Goal: Task Accomplishment & Management: Use online tool/utility

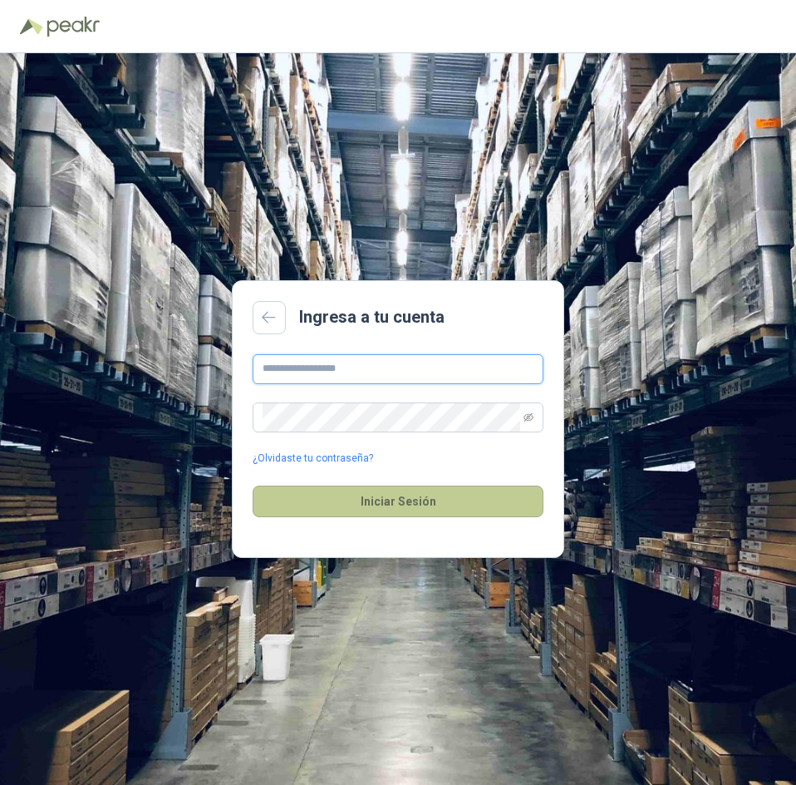
type input "**********"
click at [363, 505] on button "Iniciar Sesión" at bounding box center [398, 502] width 291 height 32
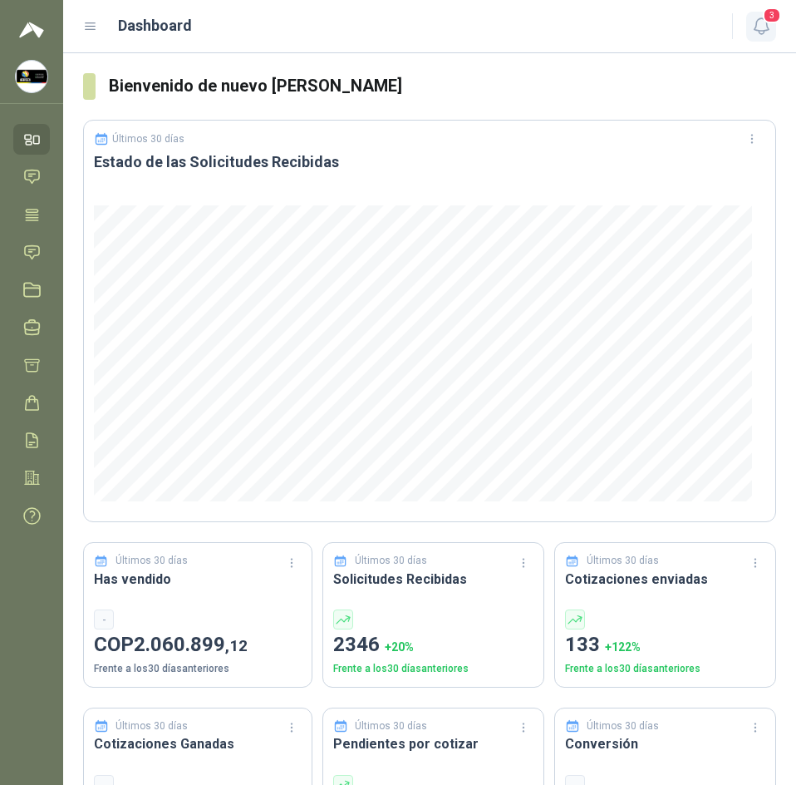
click at [755, 21] on icon "button" at bounding box center [762, 26] width 21 height 21
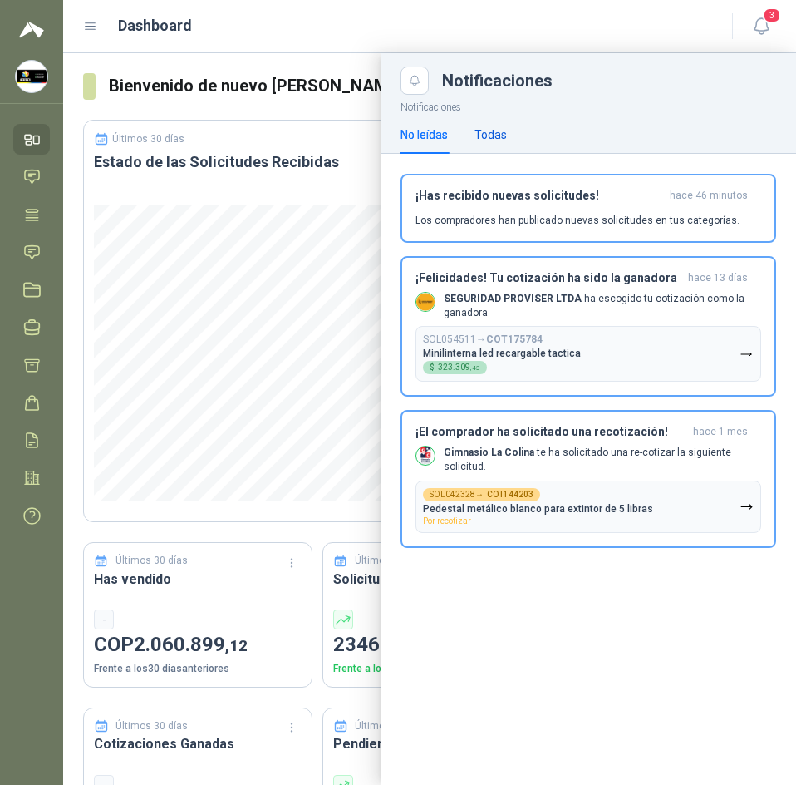
click at [496, 134] on div "Todas" at bounding box center [491, 135] width 32 height 18
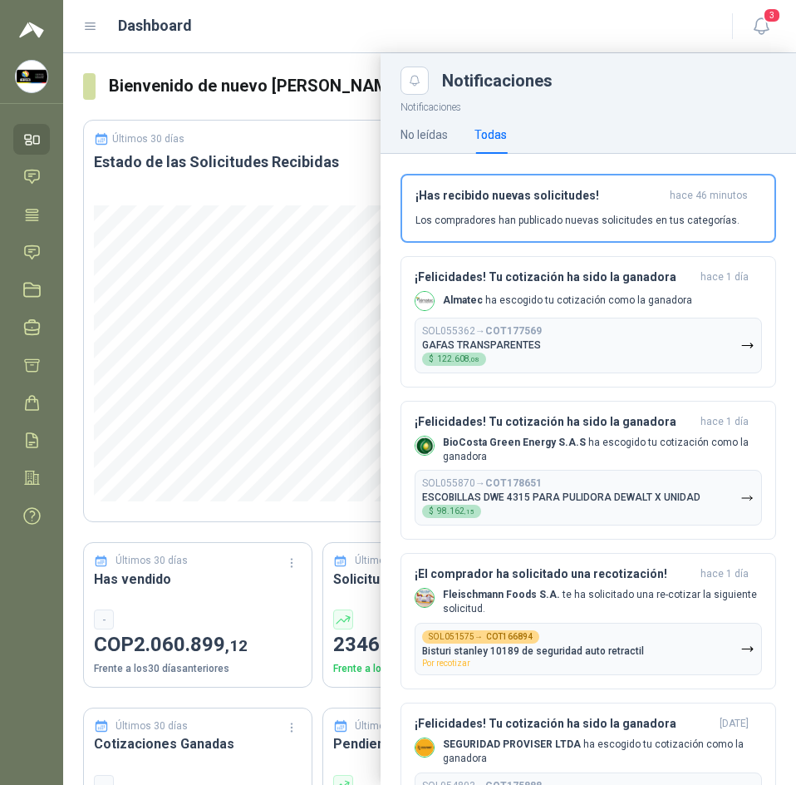
click at [371, 47] on header "Dashboard 3" at bounding box center [429, 26] width 733 height 53
click at [32, 246] on icon at bounding box center [32, 251] width 14 height 13
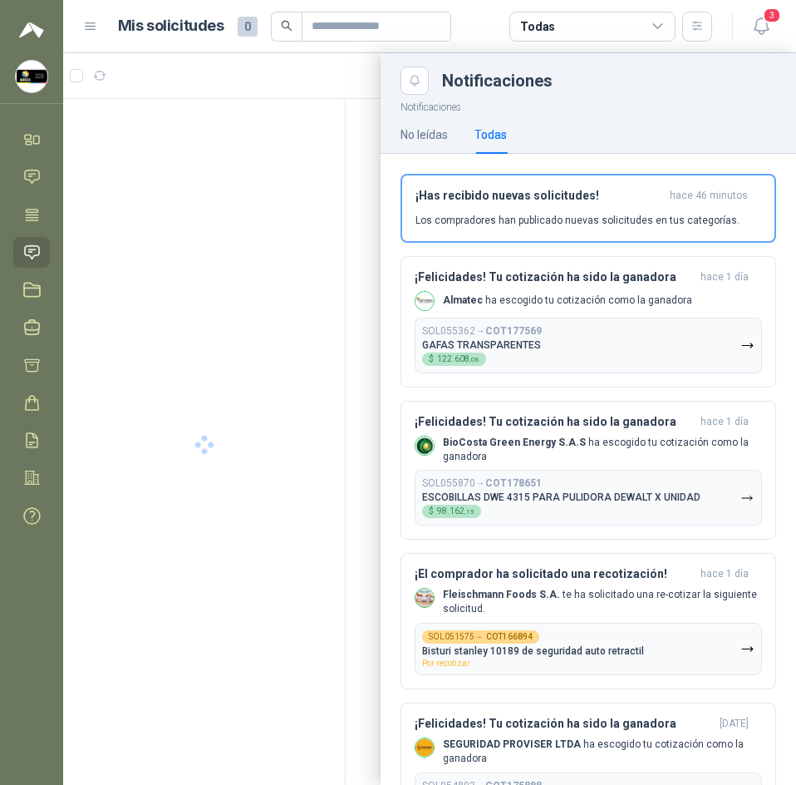
click at [337, 94] on div at bounding box center [429, 419] width 733 height 732
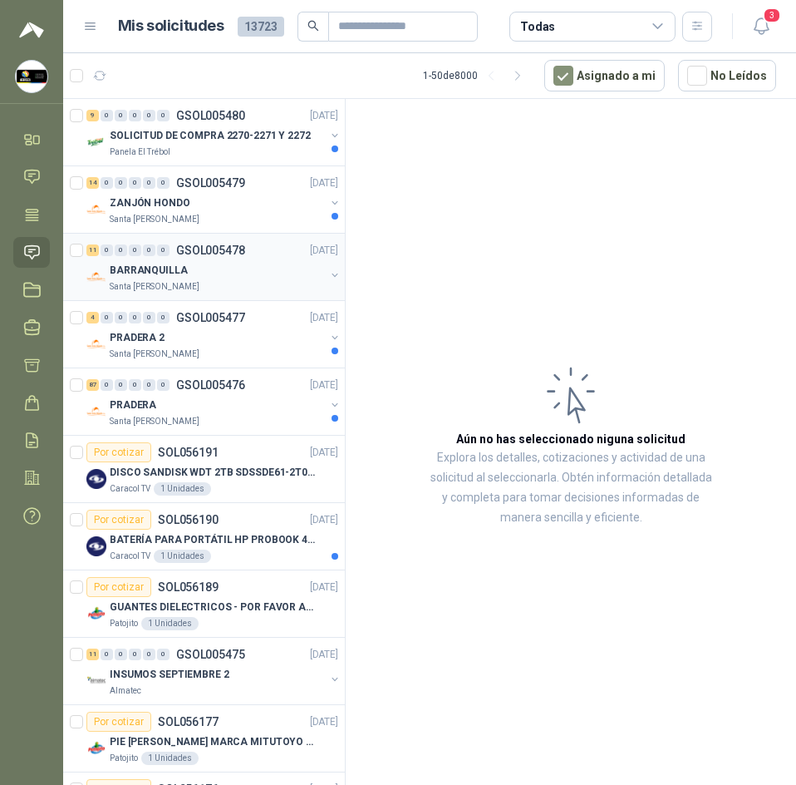
click at [229, 268] on div "BARRANQUILLA" at bounding box center [217, 270] width 215 height 20
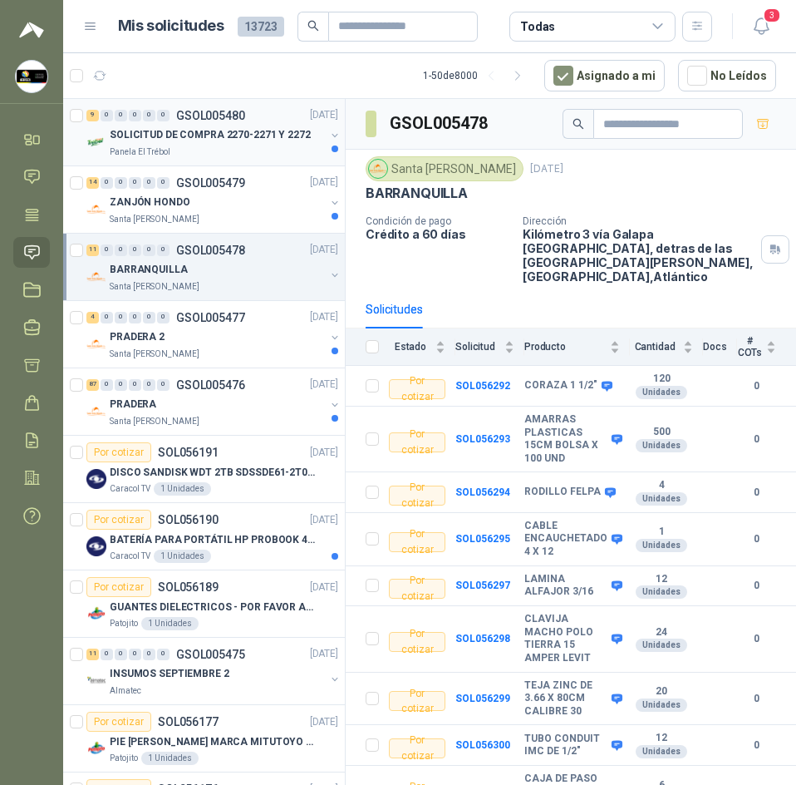
click at [245, 146] on div "Panela El Trébol" at bounding box center [217, 151] width 215 height 13
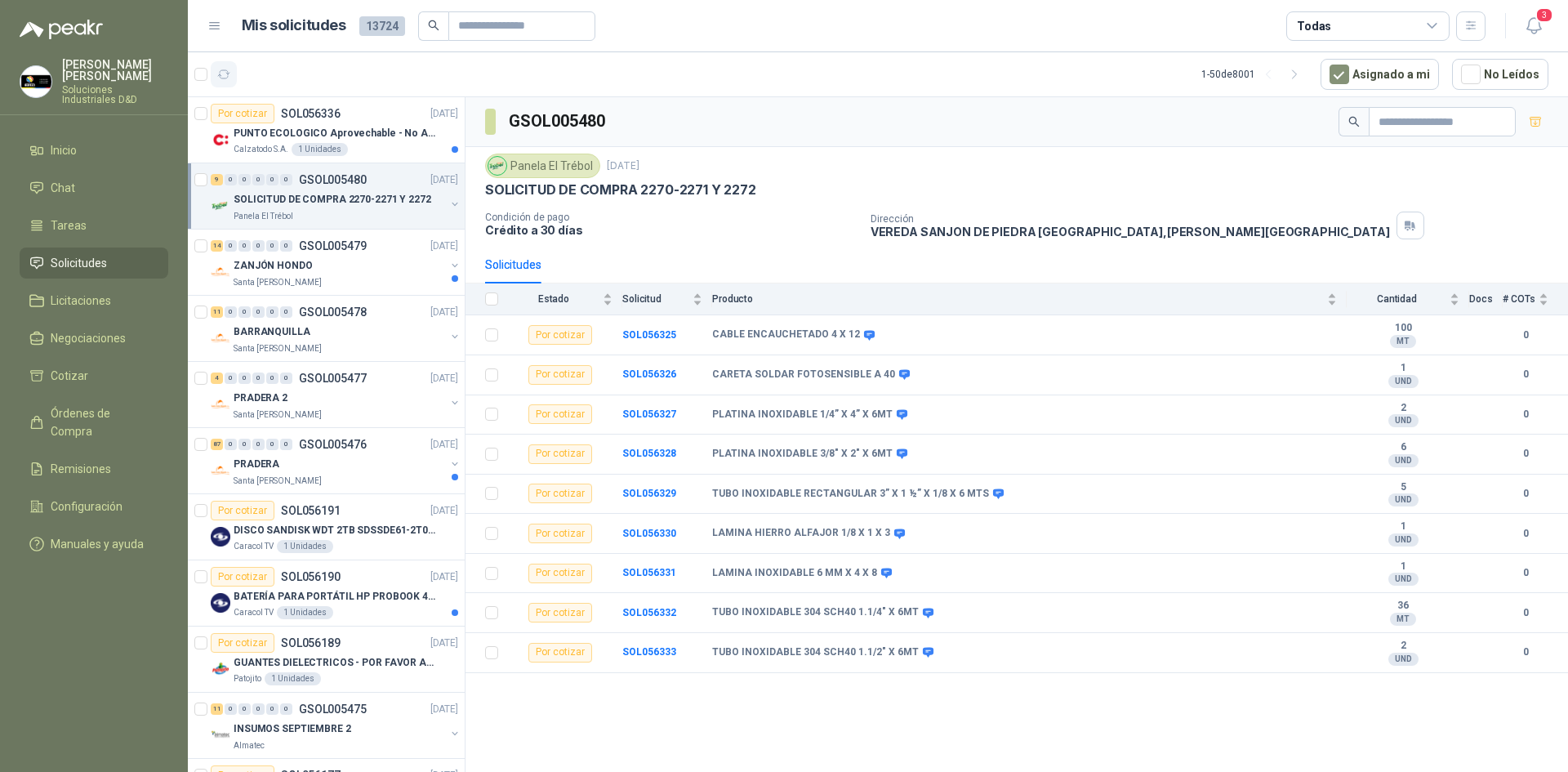
click at [224, 74] on icon "button" at bounding box center [224, 75] width 14 height 14
click at [349, 135] on p "PUNTO ECOLOGICO Aprovechable - No Aprovechable 20Litros Blanco - Negro" at bounding box center [335, 134] width 203 height 16
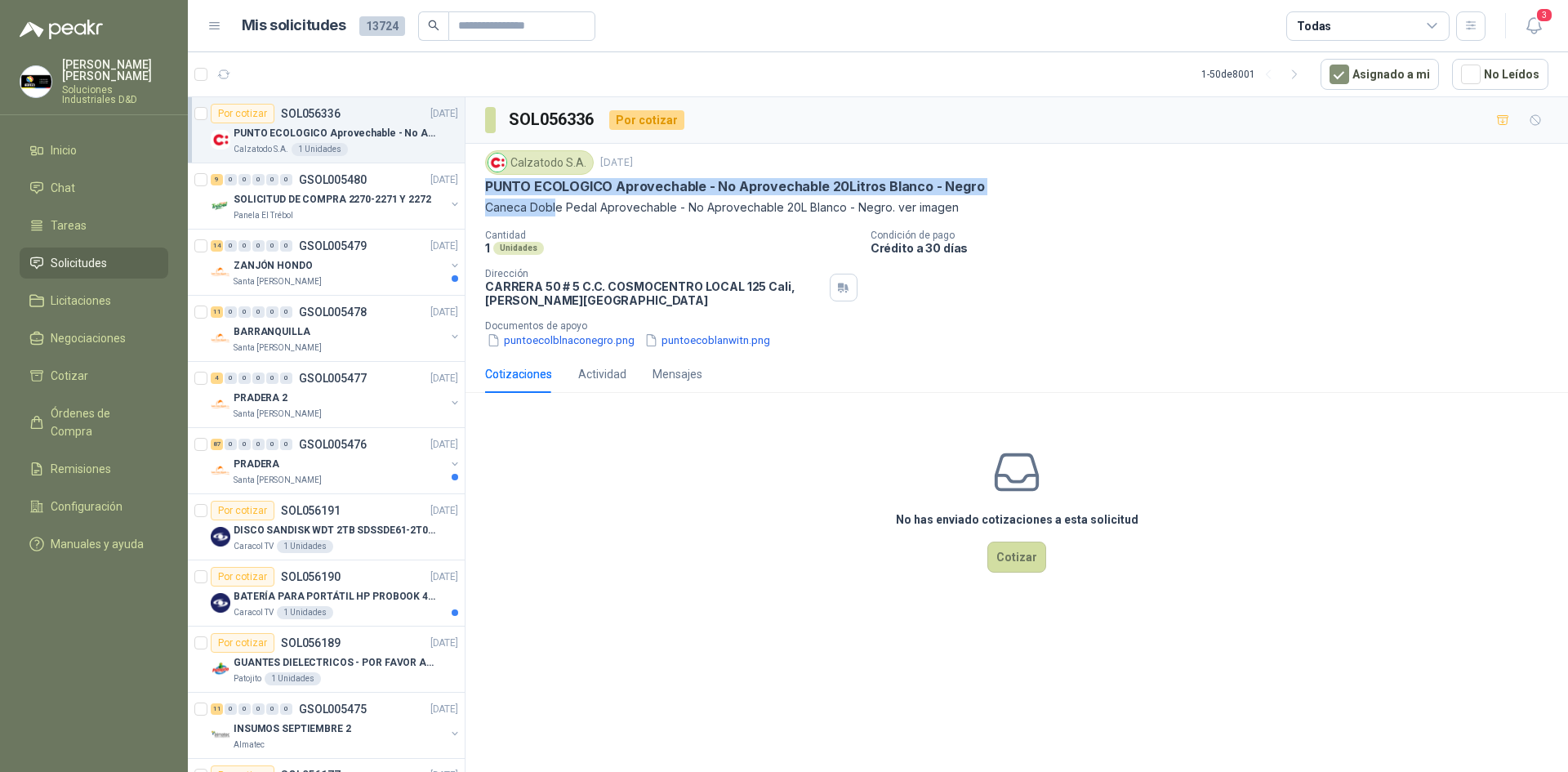
drag, startPoint x: 473, startPoint y: 191, endPoint x: 555, endPoint y: 200, distance: 82.5
click at [555, 200] on div "Calzatodo S.A. 17 sept, 2025 PUNTO ECOLOGICO Aprovechable - No Aprovechable 20L…" at bounding box center [1017, 248] width 1102 height 211
click at [555, 200] on p "Caneca Doble Pedal Aprovechable - No Aprovechable 20L Blanco - Negro. ver imagen" at bounding box center [1017, 207] width 1063 height 18
drag, startPoint x: 506, startPoint y: 184, endPoint x: 730, endPoint y: 193, distance: 224.2
click at [730, 193] on div "Calzatodo S.A. 17 sept, 2025 PUNTO ECOLOGICO Aprovechable - No Aprovechable 20L…" at bounding box center [1017, 248] width 1102 height 211
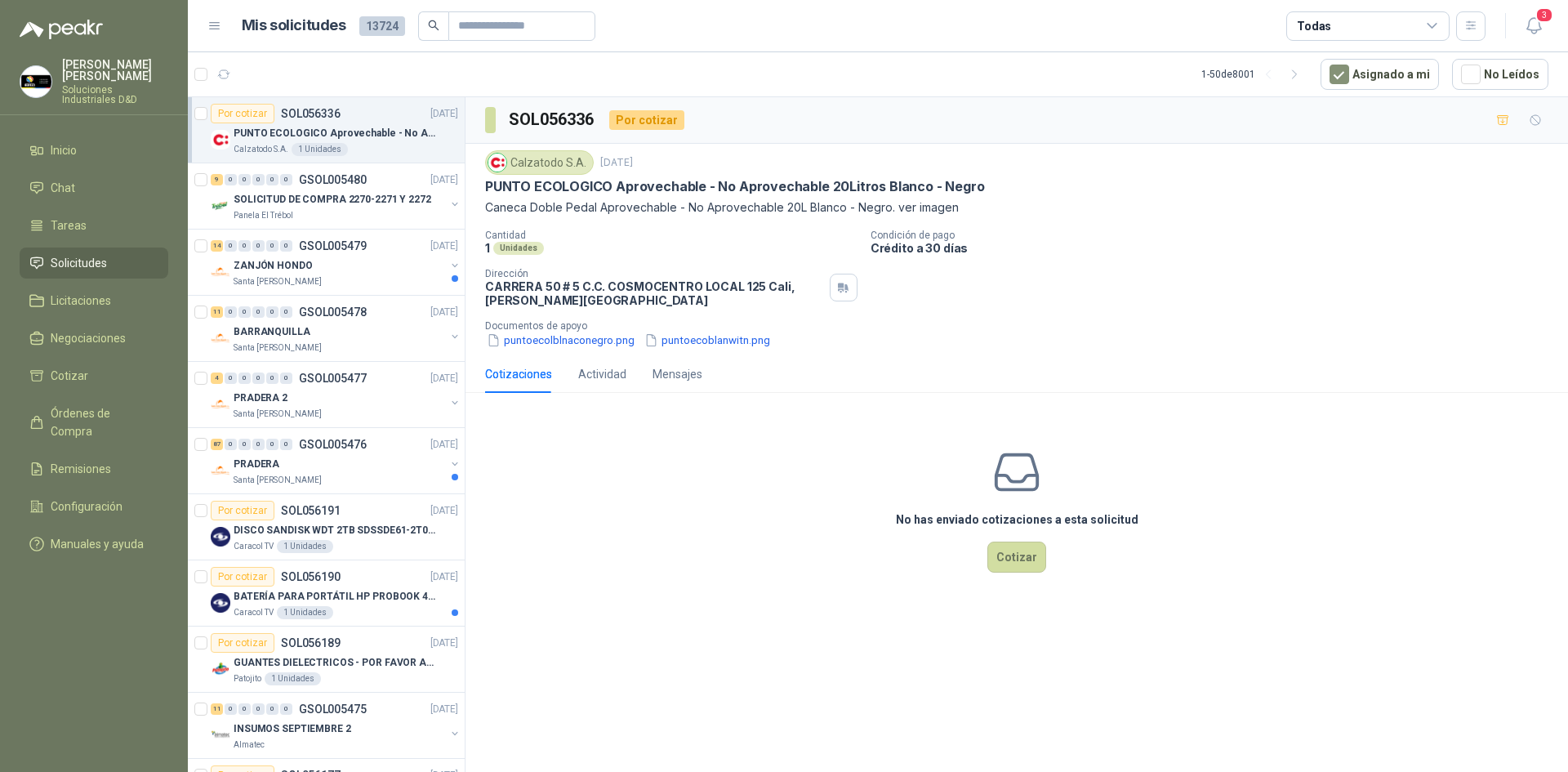
click at [620, 255] on div "Cantidad 1 Unidades Condición de pago Crédito a 30 días Dirección CARRERA 50 # …" at bounding box center [1017, 289] width 1063 height 119
click at [591, 345] on button "puntoecolblnaconegro.png" at bounding box center [561, 340] width 151 height 17
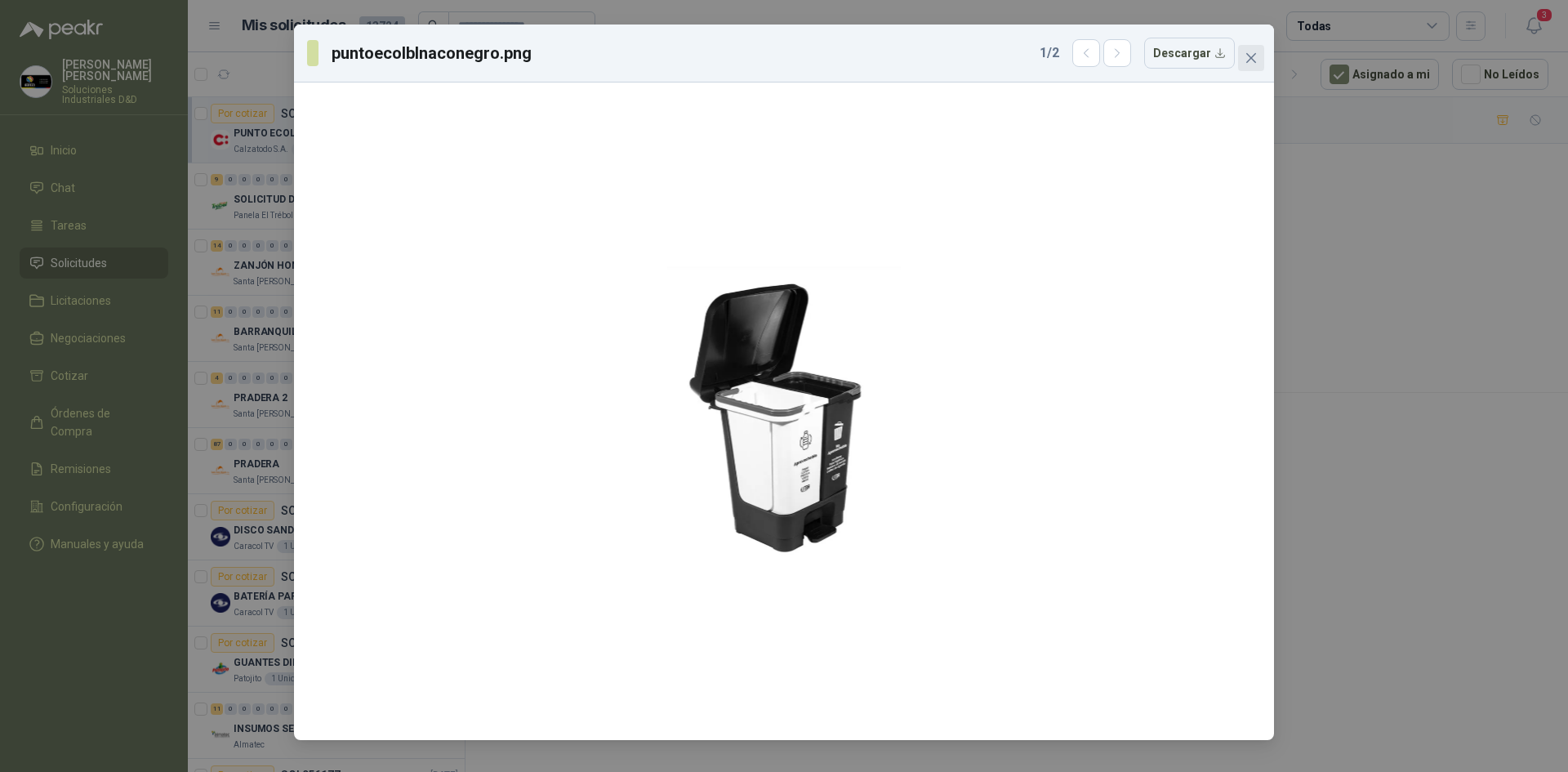
click at [1248, 49] on button "Close" at bounding box center [1251, 58] width 27 height 27
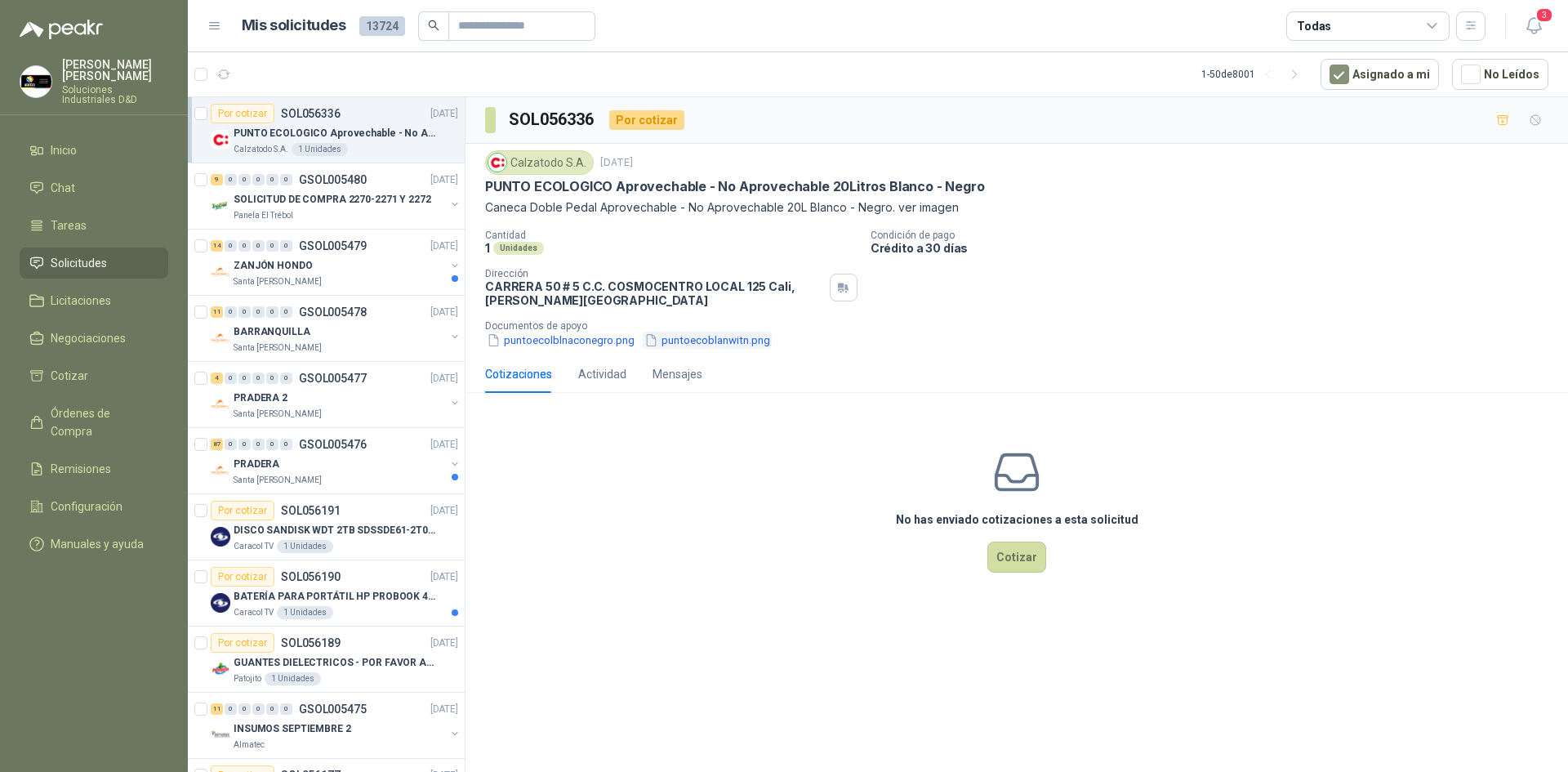
click at [710, 337] on button "puntoecoblanwitn.png" at bounding box center [706, 340] width 129 height 17
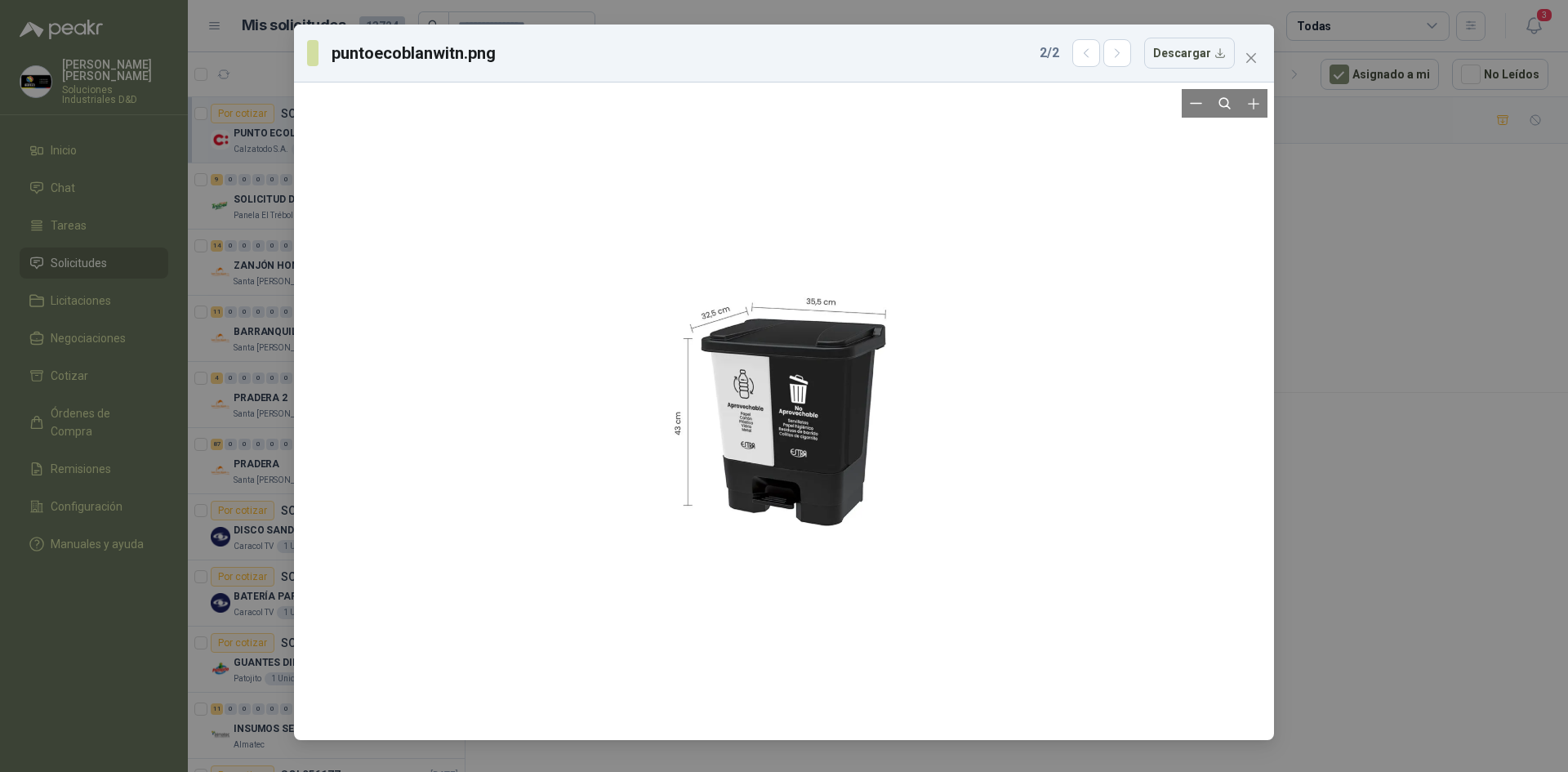
drag, startPoint x: 751, startPoint y: 356, endPoint x: 718, endPoint y: 425, distance: 76.5
drag, startPoint x: 718, startPoint y: 425, endPoint x: 596, endPoint y: 372, distance: 133.0
click at [585, 381] on div at bounding box center [784, 412] width 967 height 644
drag, startPoint x: 803, startPoint y: 377, endPoint x: 1188, endPoint y: 46, distance: 507.7
click at [1188, 46] on button "Descargar" at bounding box center [1190, 53] width 90 height 31
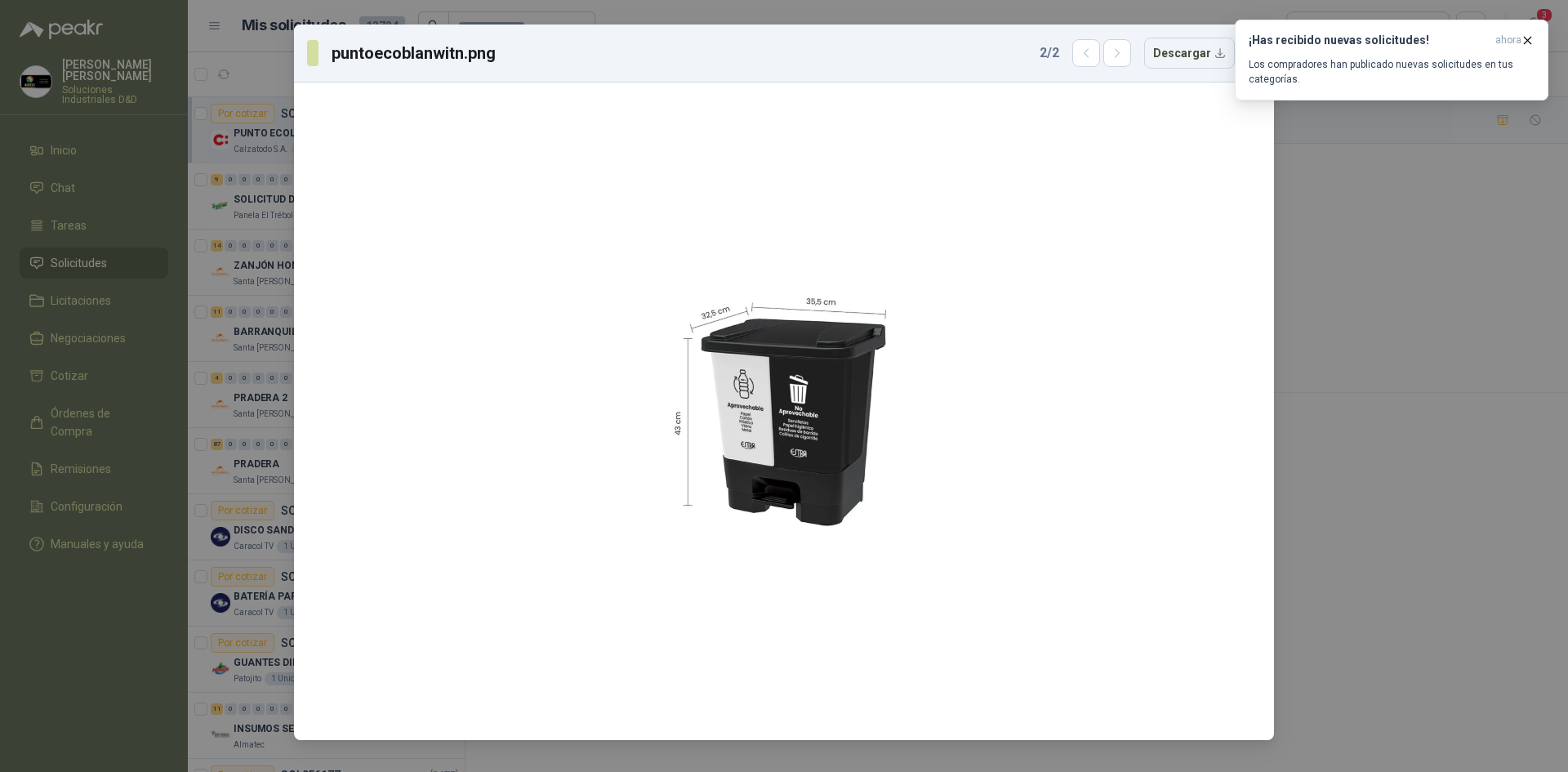
click at [1323, 313] on div "puntoecoblanwitn.png 2 / 2 Descargar" at bounding box center [784, 386] width 1568 height 772
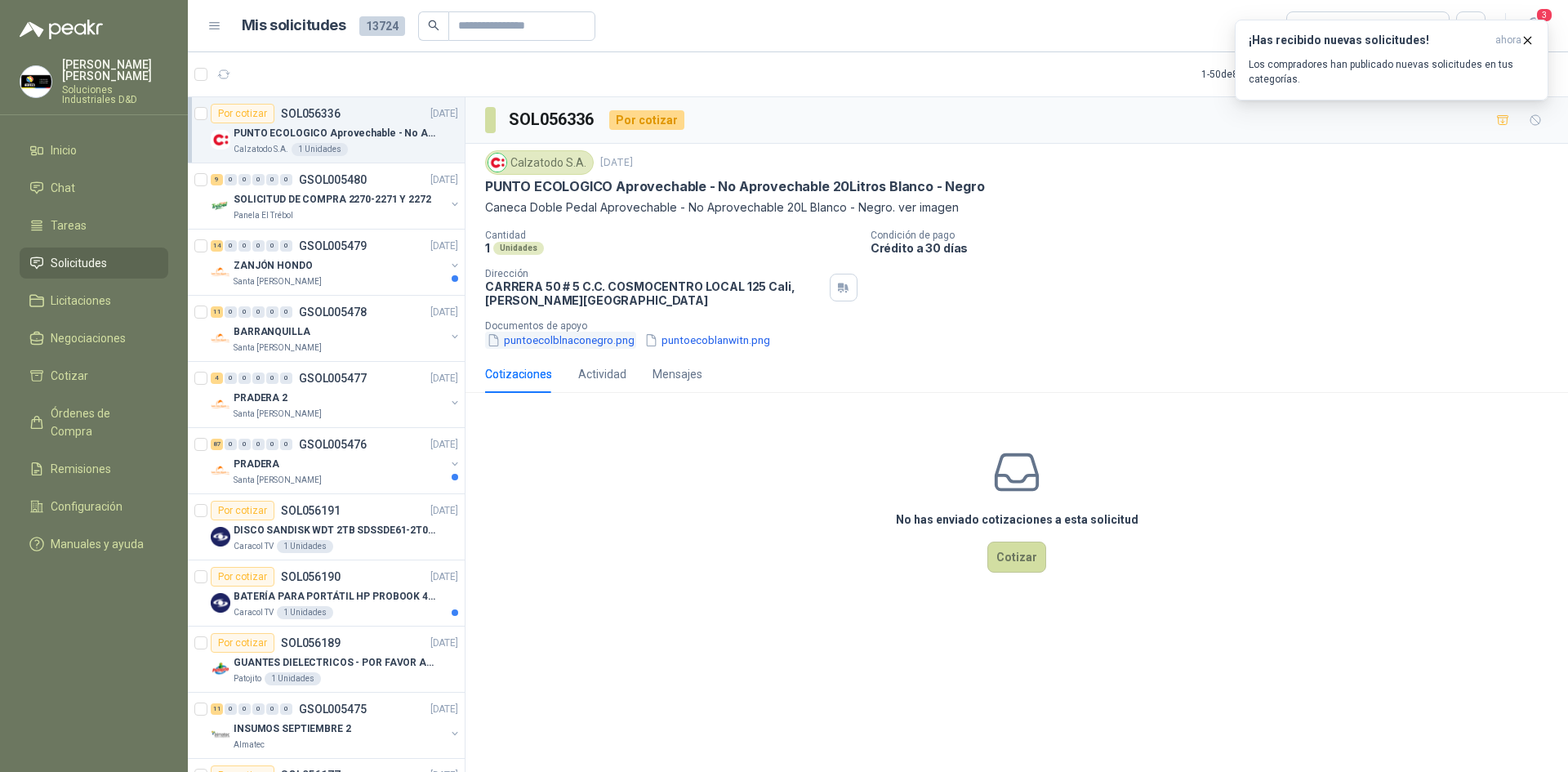
click at [576, 341] on button "puntoecolblnaconegro.png" at bounding box center [561, 340] width 151 height 17
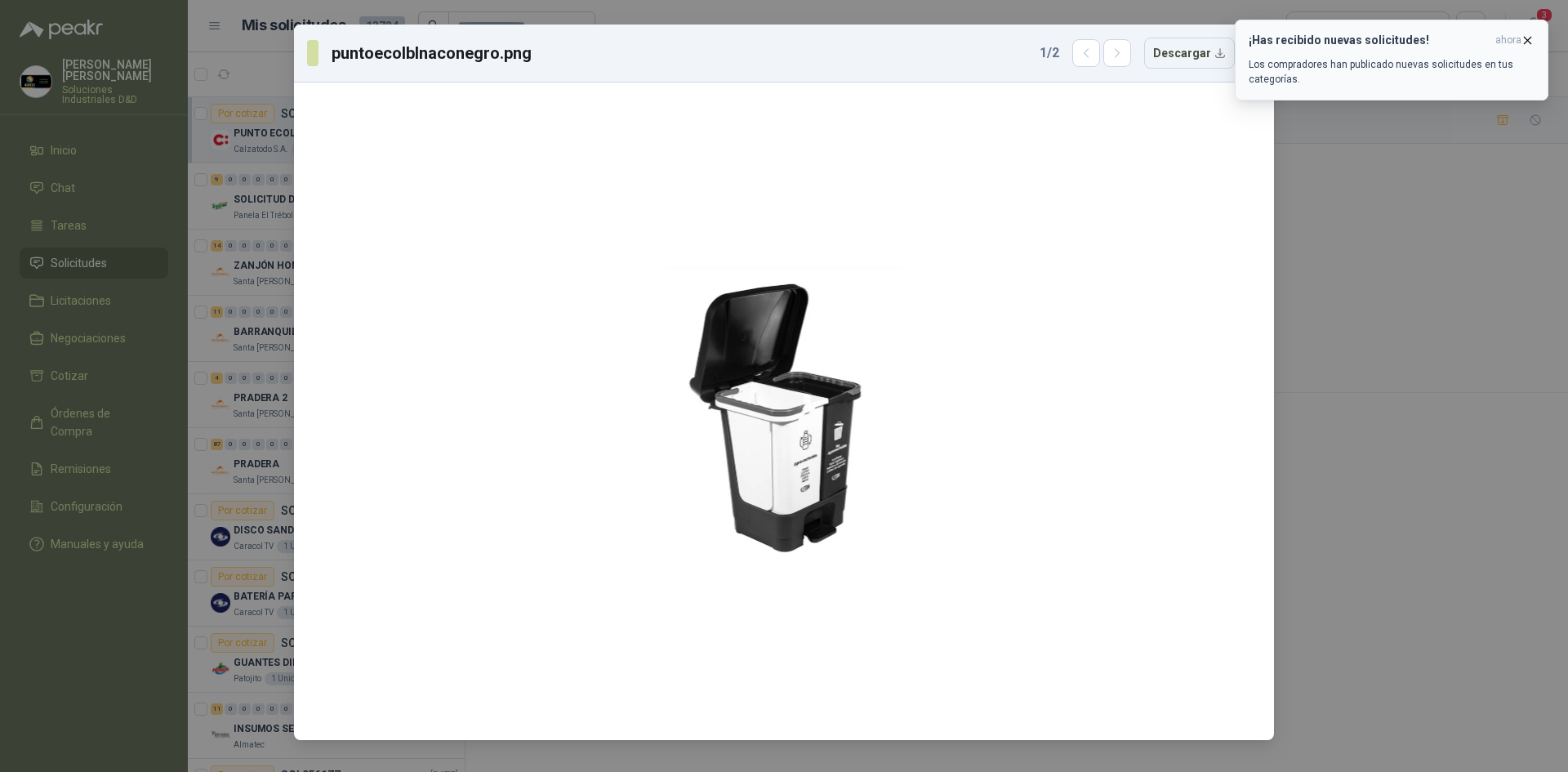
click at [1529, 38] on icon "button" at bounding box center [1528, 40] width 14 height 14
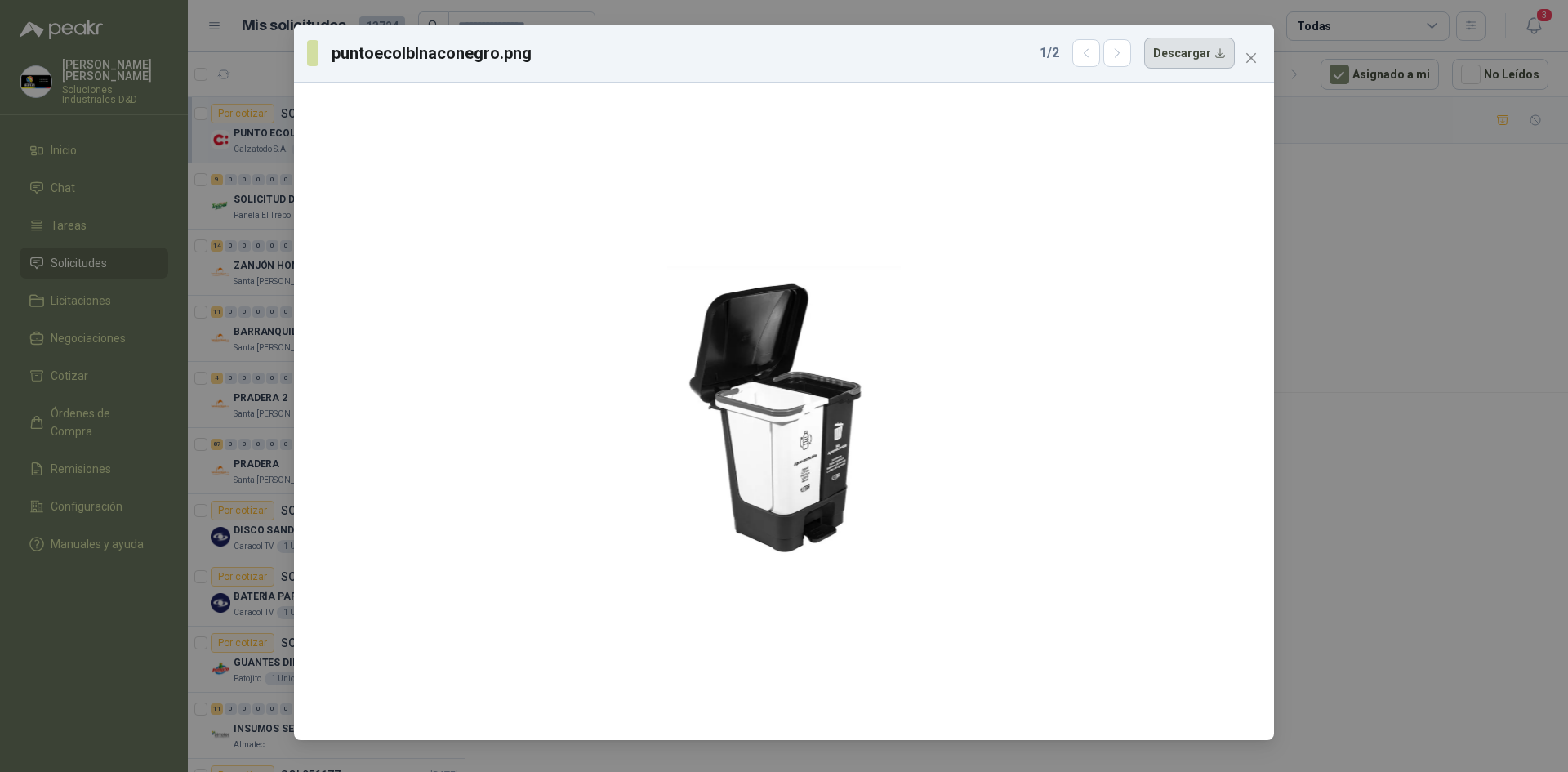
click at [1198, 51] on button "Descargar" at bounding box center [1190, 53] width 90 height 31
click at [1260, 51] on span "Close" at bounding box center [1251, 57] width 27 height 13
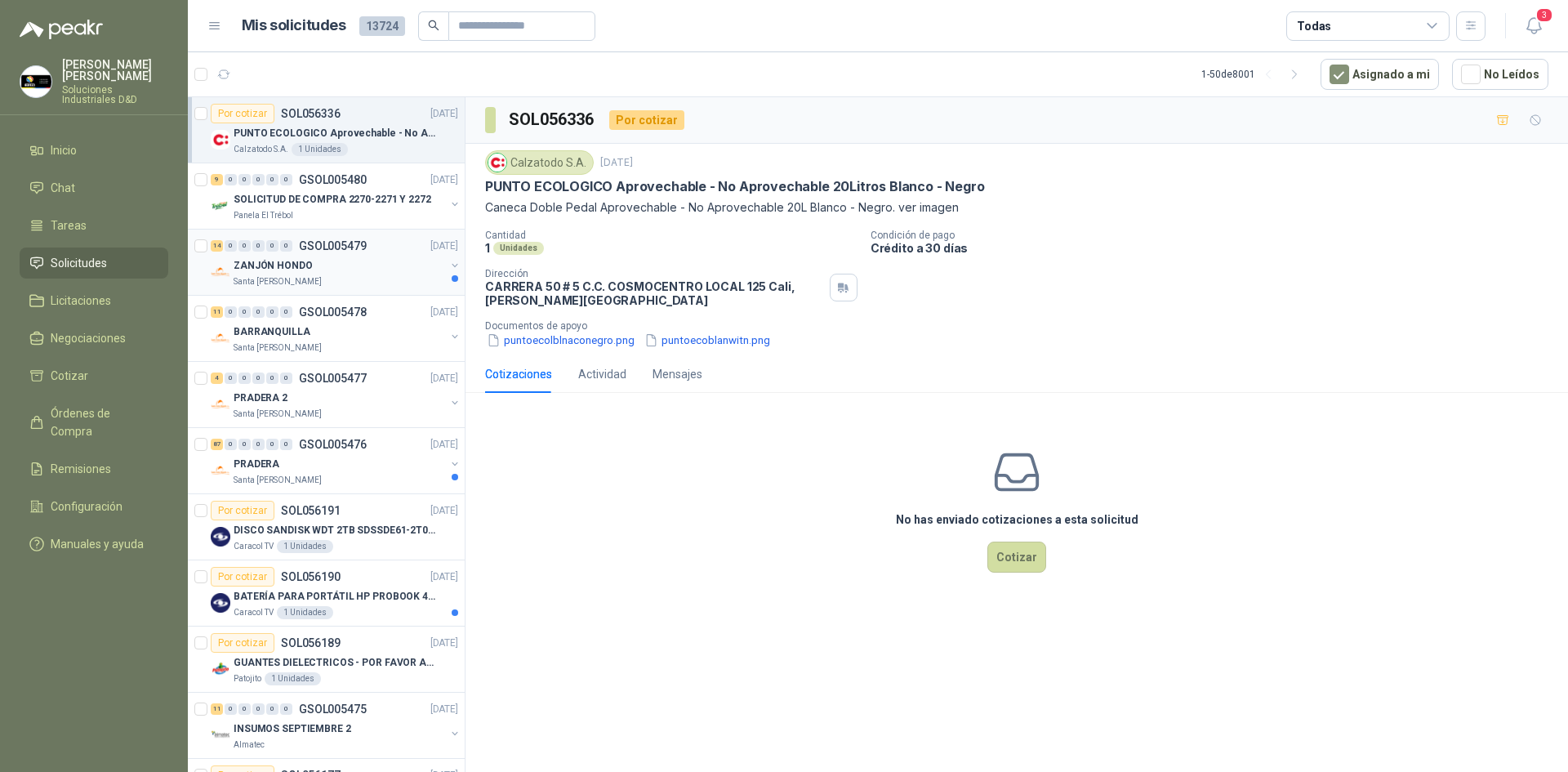
click at [358, 263] on div "ZANJÓN HONDO" at bounding box center [339, 265] width 211 height 20
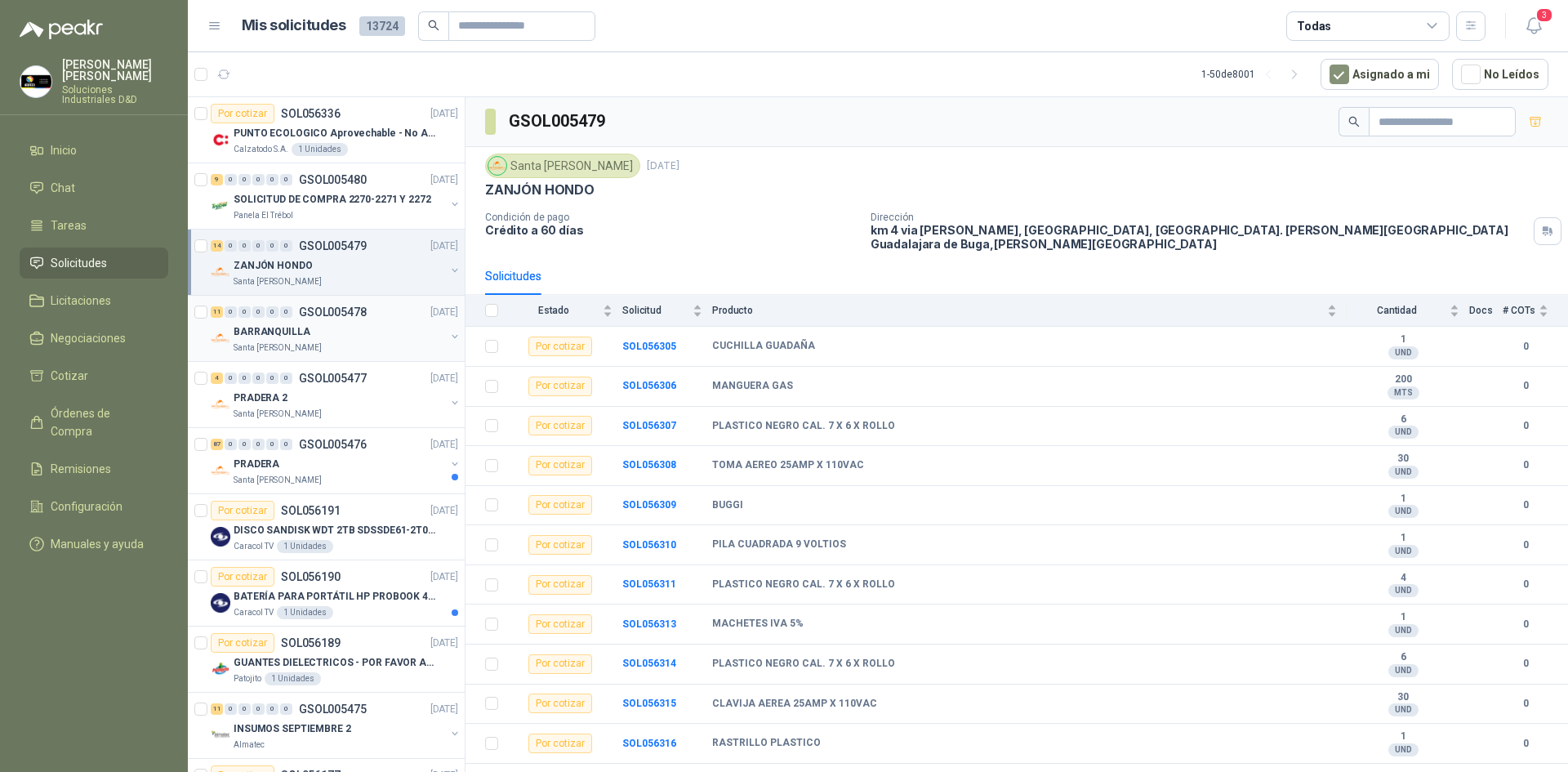
click at [321, 342] on div "Santa [PERSON_NAME]" at bounding box center [339, 348] width 211 height 13
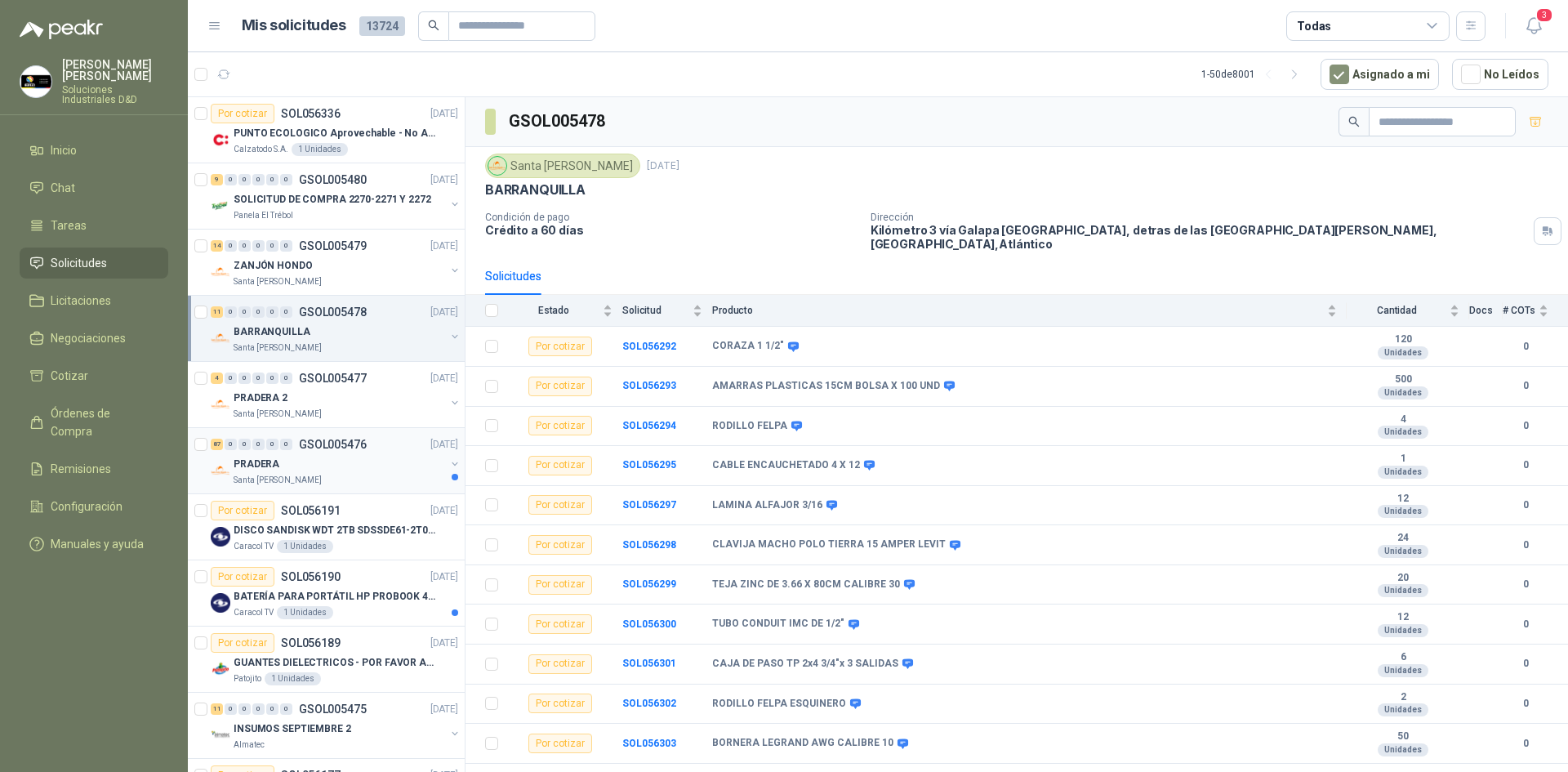
click at [363, 487] on div "87 0 0 0 0 0 GSOL005476 16/09/25 PRADERA Santa Anita Napoles" at bounding box center [326, 461] width 277 height 66
click at [400, 468] on div "PRADERA" at bounding box center [339, 464] width 211 height 20
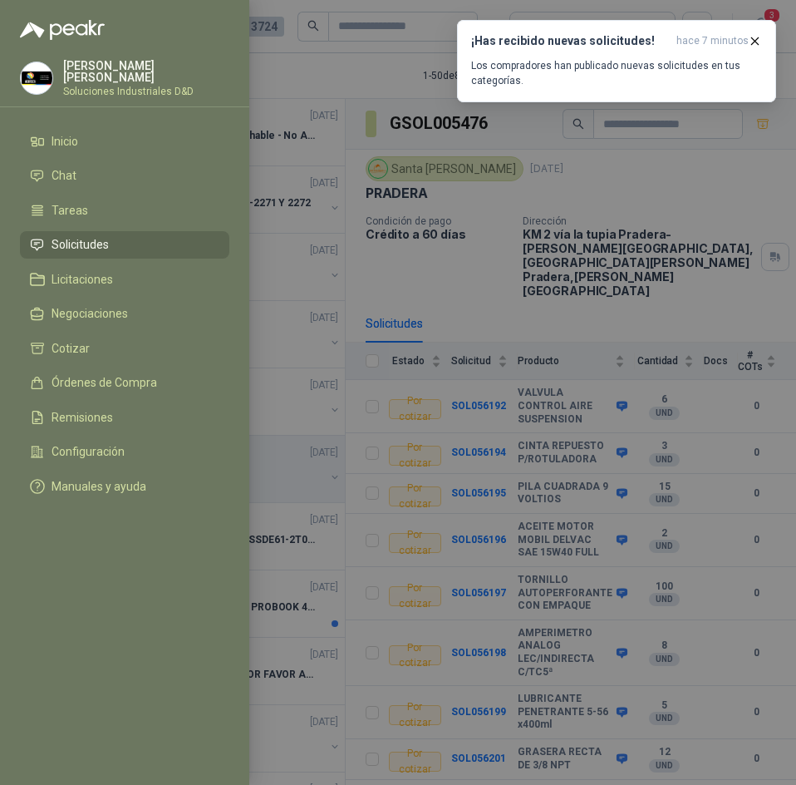
click at [338, 89] on div at bounding box center [398, 392] width 796 height 785
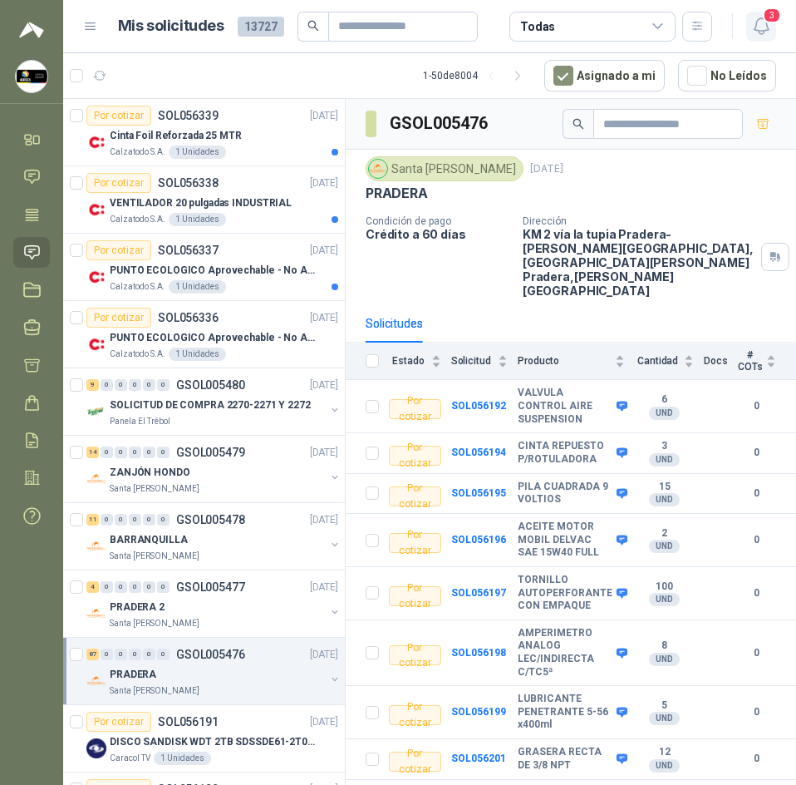
click at [763, 16] on span "3" at bounding box center [772, 15] width 18 height 16
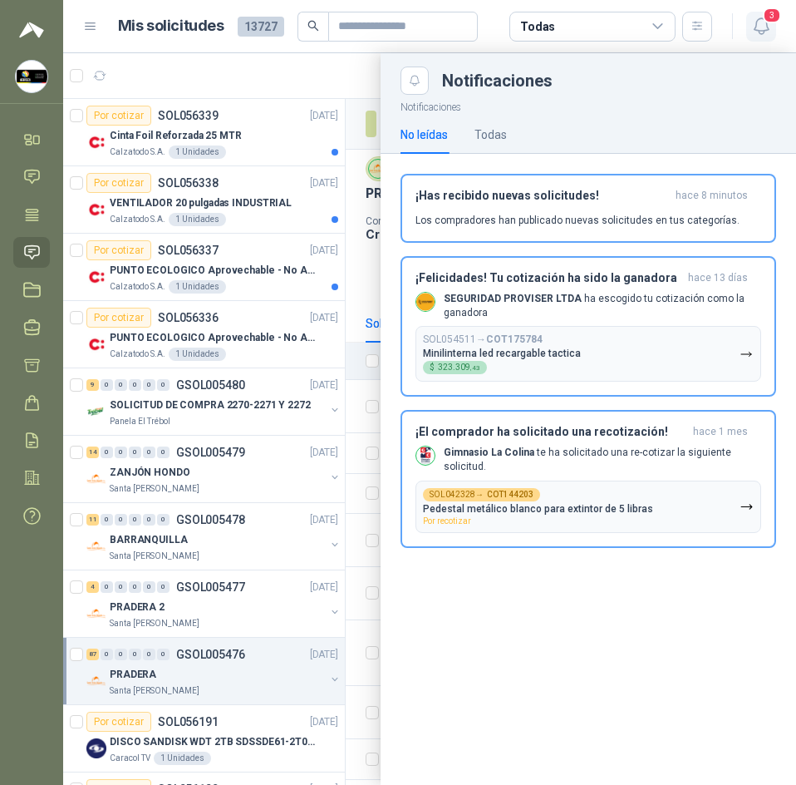
click at [763, 16] on span "3" at bounding box center [772, 15] width 18 height 16
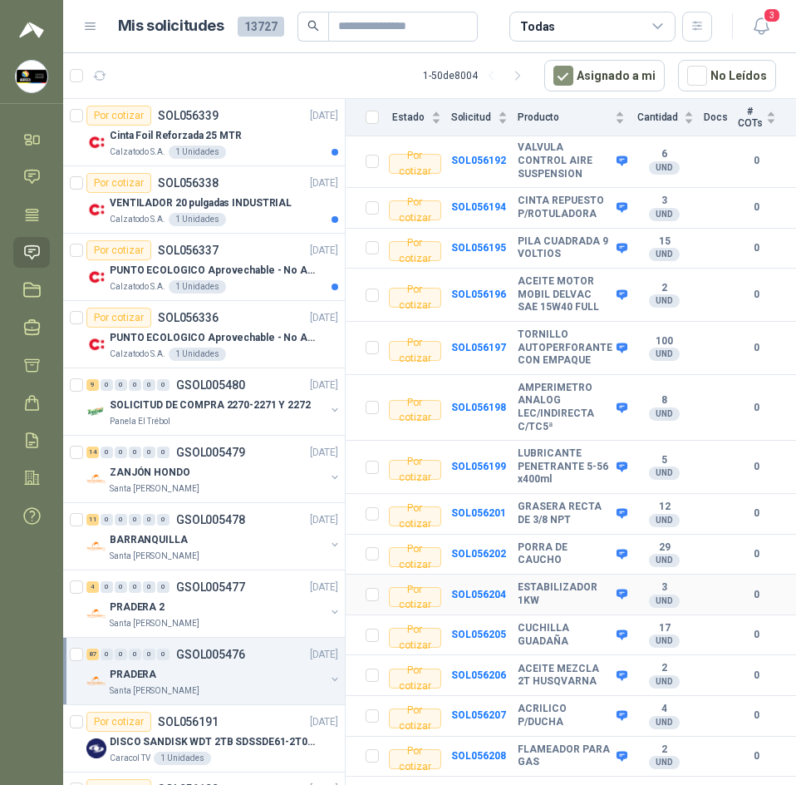
scroll to position [249, 0]
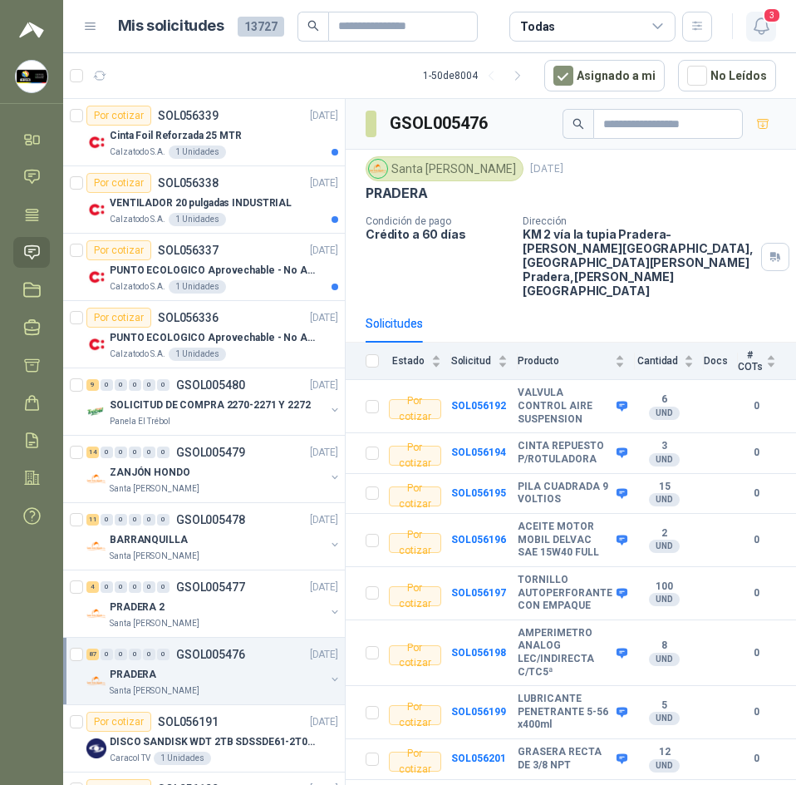
click at [769, 12] on span "3" at bounding box center [772, 15] width 18 height 16
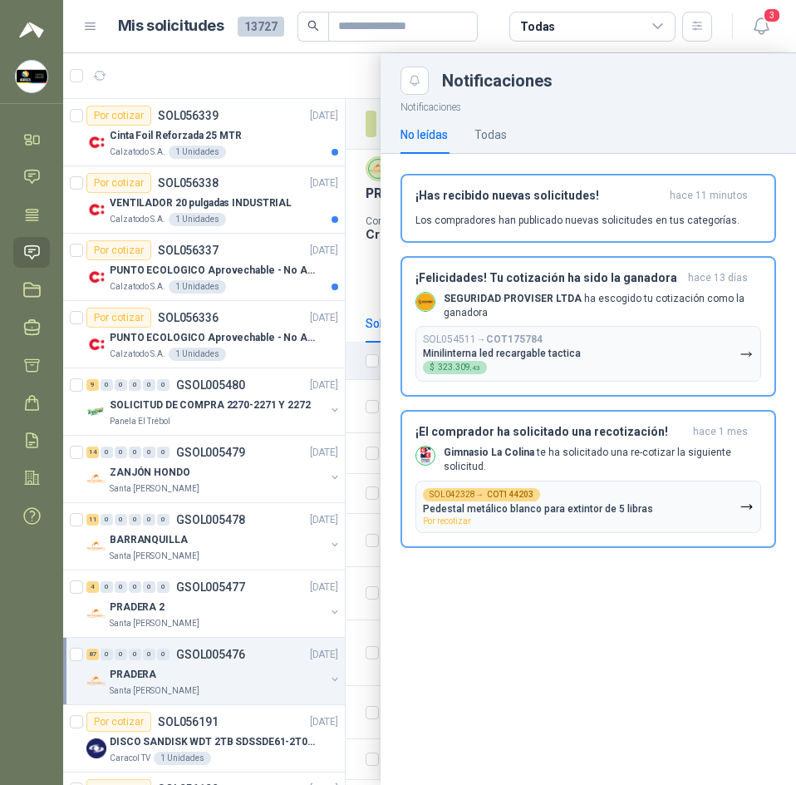
click at [360, 170] on div at bounding box center [429, 419] width 733 height 732
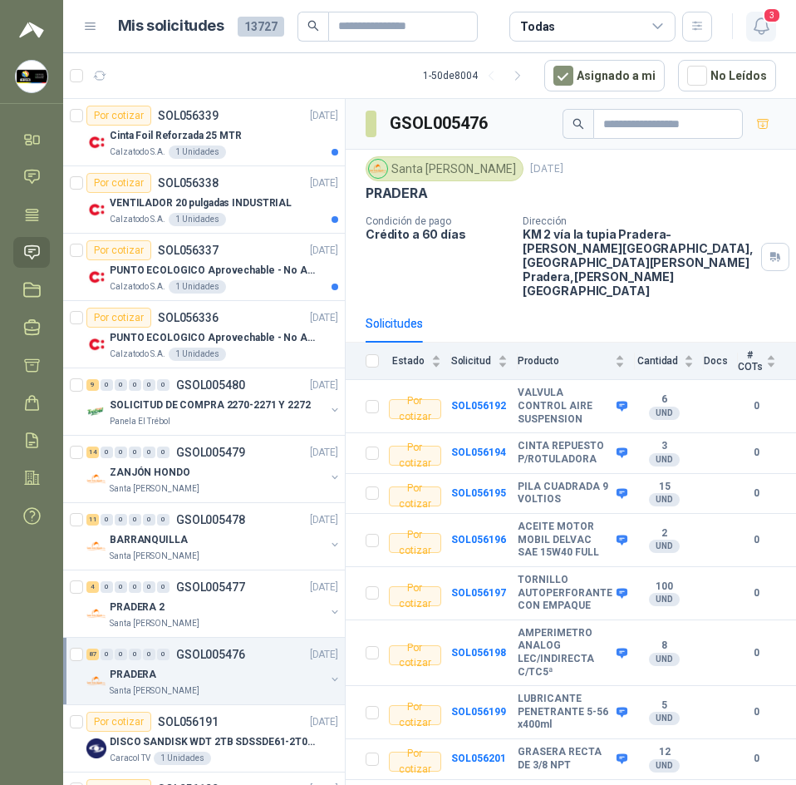
click at [754, 23] on icon "button" at bounding box center [762, 26] width 21 height 21
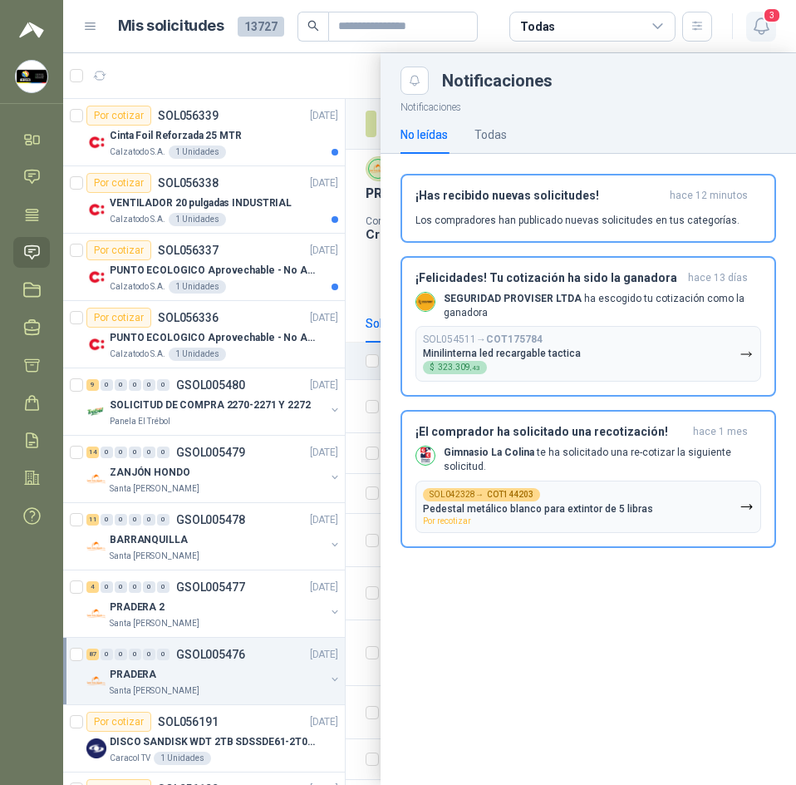
click at [754, 23] on icon "button" at bounding box center [762, 26] width 21 height 21
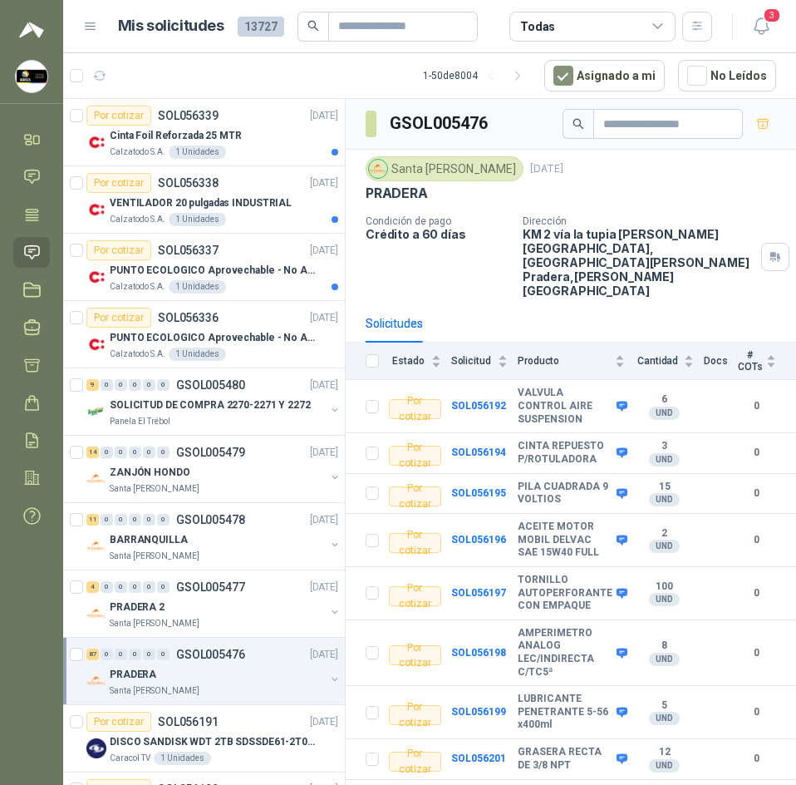
scroll to position [605, 0]
click at [757, 33] on icon "button" at bounding box center [762, 26] width 21 height 21
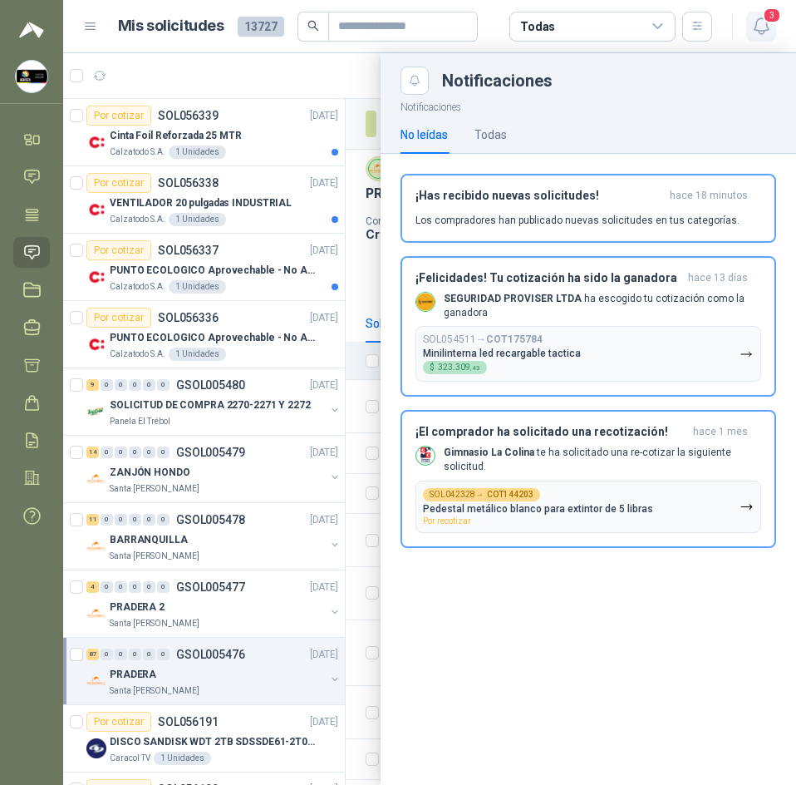
click at [757, 33] on icon "button" at bounding box center [762, 26] width 21 height 21
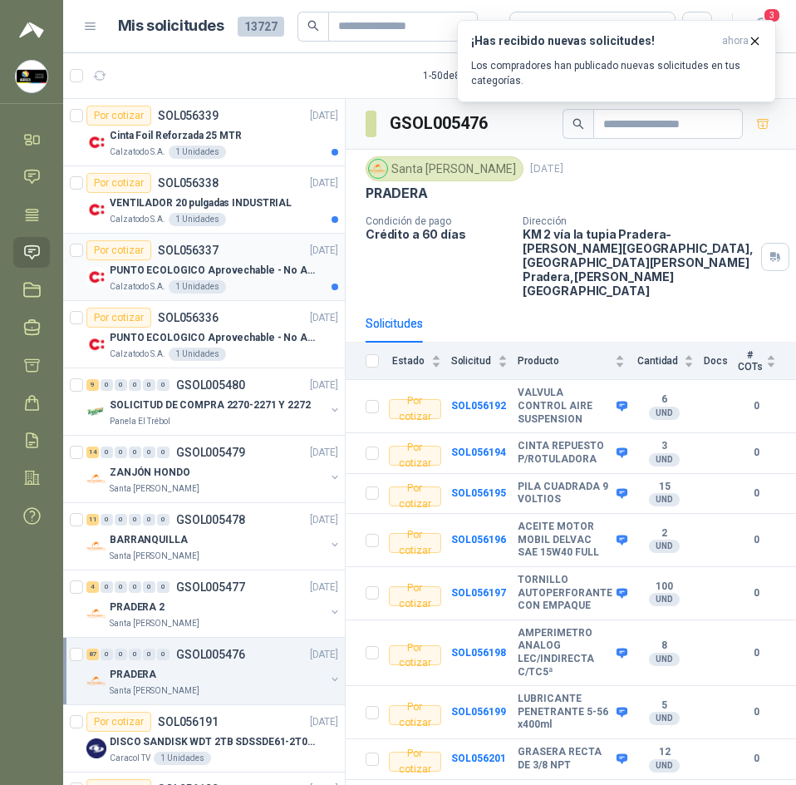
click at [232, 270] on p "PUNTO ECOLOGICO Aprovechable - No Aprovechable 20Litros Blanco - Negro" at bounding box center [213, 271] width 207 height 16
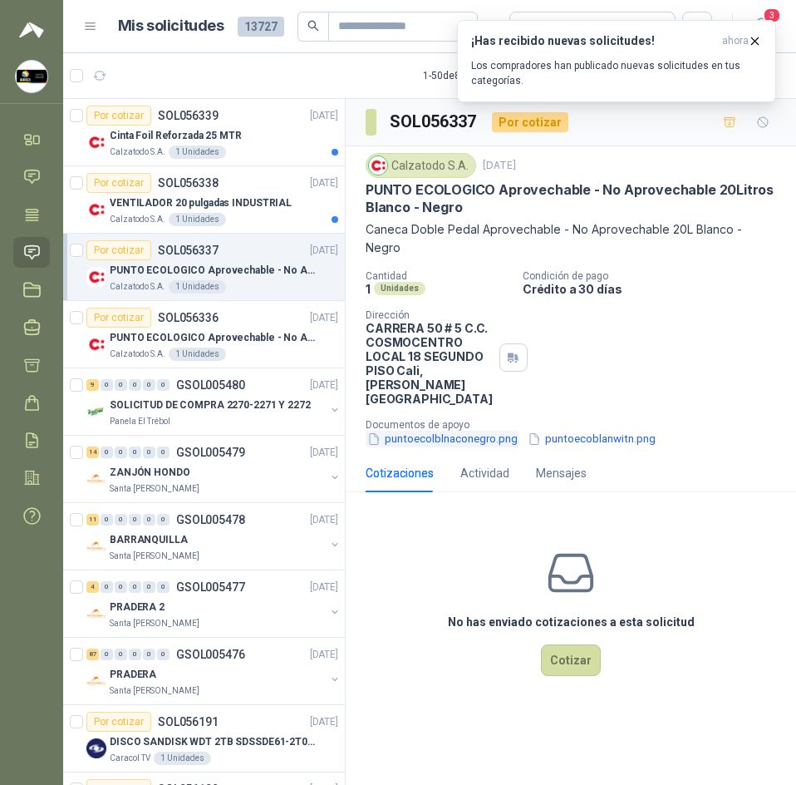
click at [480, 439] on button "puntoecolblnaconegro.png" at bounding box center [443, 439] width 154 height 17
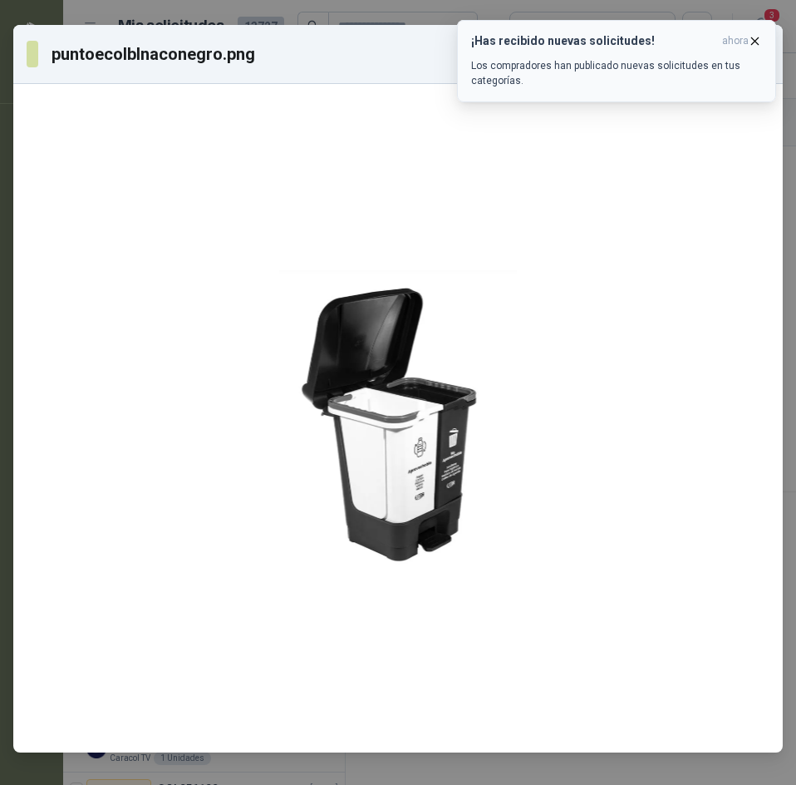
click at [747, 52] on div "¡Has recibido nuevas solicitudes! ahora Los compradores han publicado nuevas so…" at bounding box center [616, 61] width 291 height 54
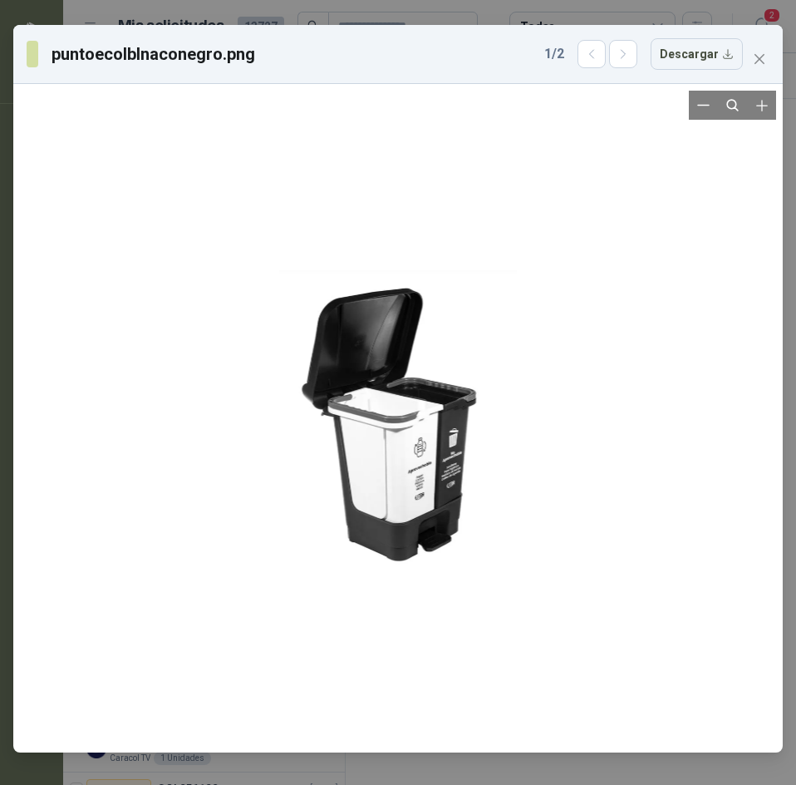
click at [503, 416] on div at bounding box center [398, 418] width 237 height 655
click at [454, 425] on div at bounding box center [398, 418] width 237 height 655
click at [624, 57] on icon "button" at bounding box center [624, 54] width 14 height 14
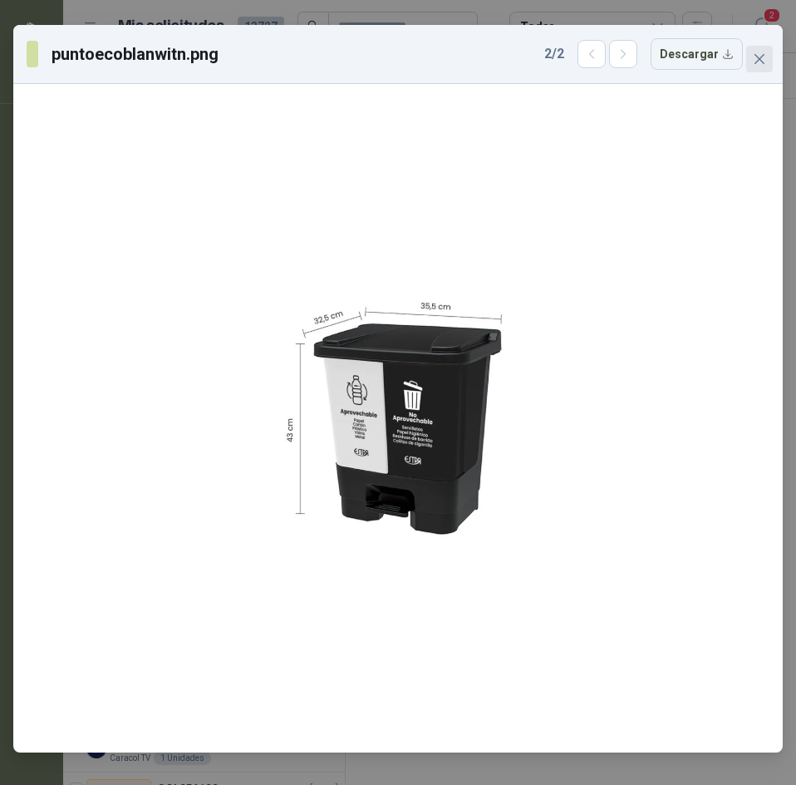
click at [760, 55] on icon "close" at bounding box center [759, 58] width 13 height 13
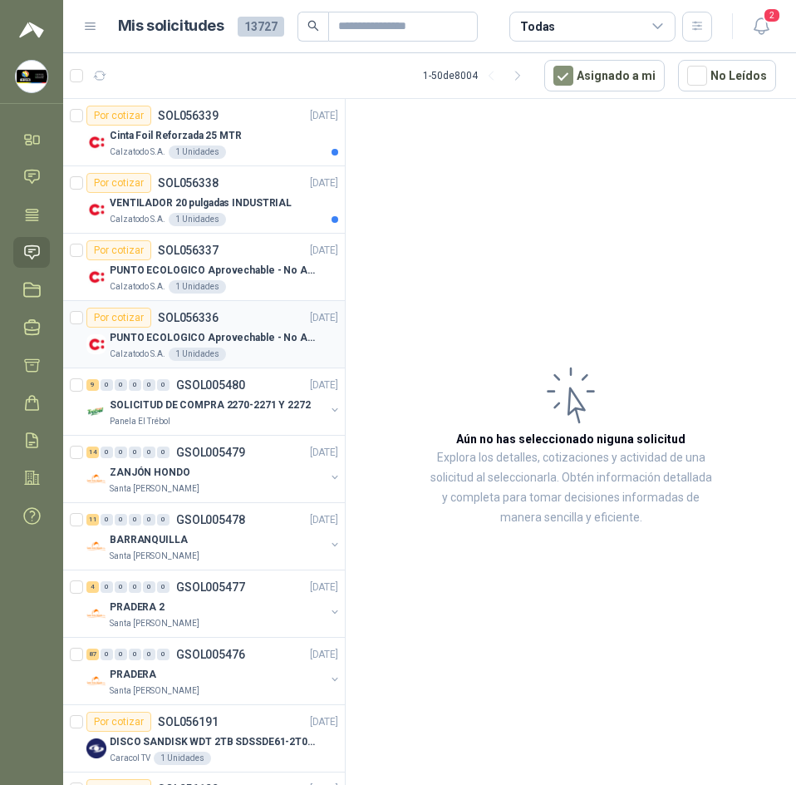
click at [223, 343] on p "PUNTO ECOLOGICO Aprovechable - No Aprovechable 20Litros Blanco - Negro" at bounding box center [213, 338] width 207 height 16
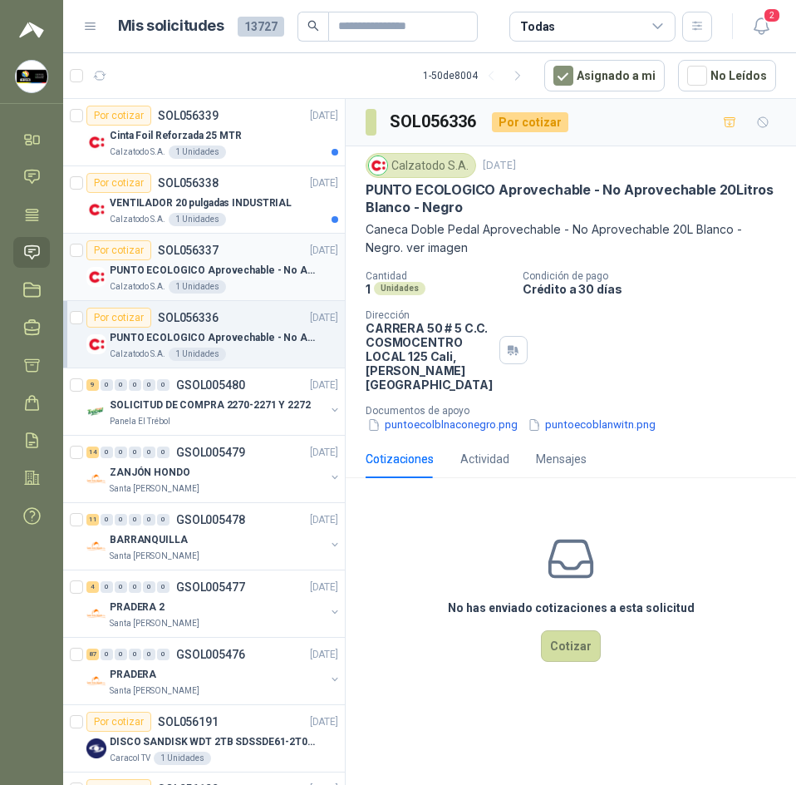
click at [280, 258] on div "Por cotizar SOL056337 17/09/25" at bounding box center [212, 250] width 252 height 20
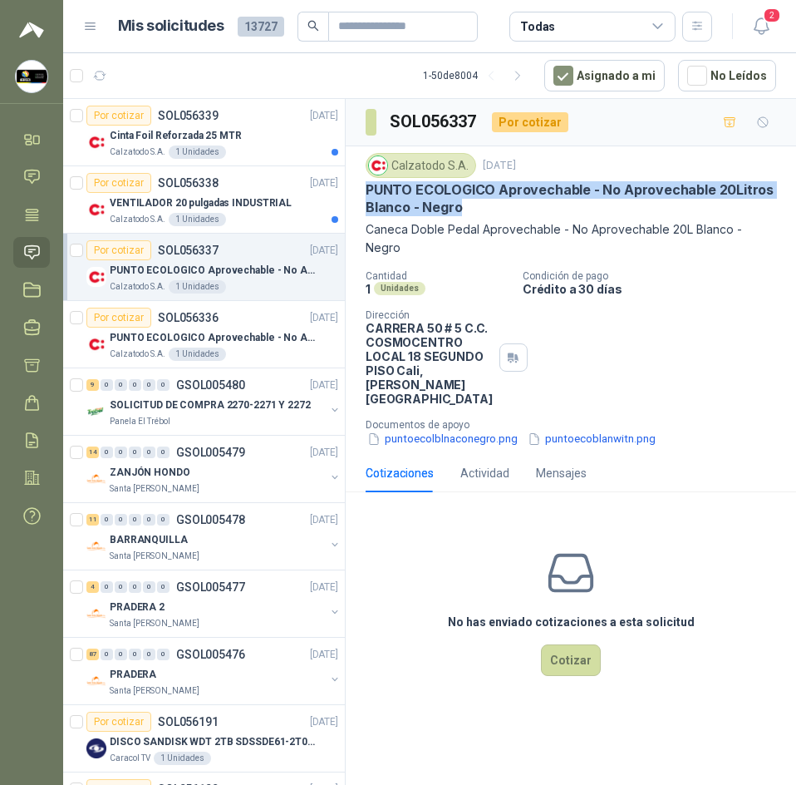
drag, startPoint x: 363, startPoint y: 190, endPoint x: 653, endPoint y: 207, distance: 290.7
click at [653, 207] on div "Calzatodo [DATE] PUNTO ECOLOGICO [GEOGRAPHIC_DATA] - No Aprovechable 20Litros B…" at bounding box center [571, 300] width 451 height 308
click at [520, 195] on p "PUNTO ECOLOGICO Aprovechable - No Aprovechable 20Litros Blanco - Negro" at bounding box center [571, 199] width 411 height 36
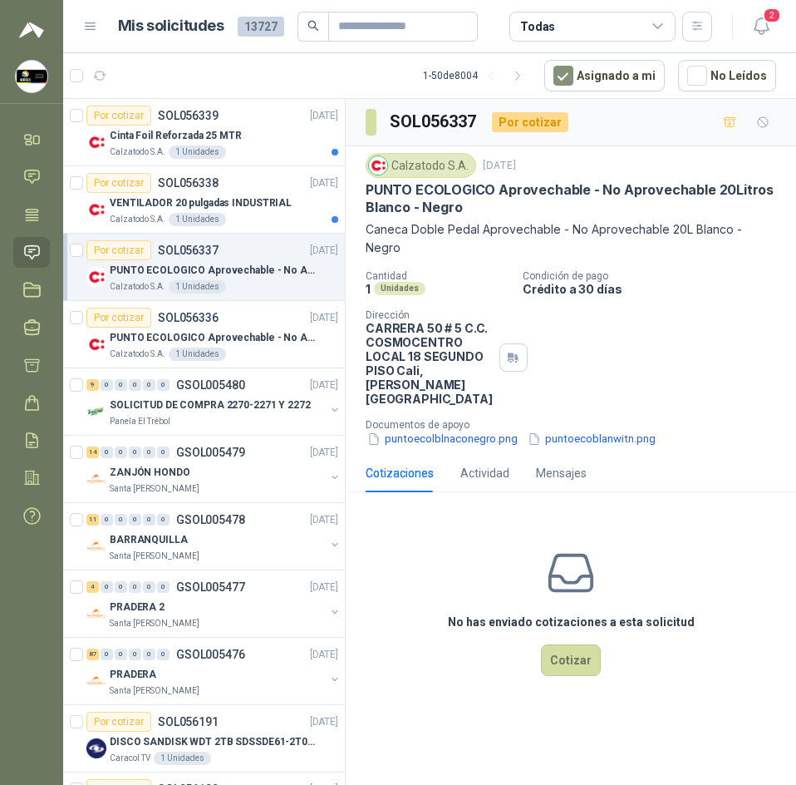
click at [366, 195] on p "PUNTO ECOLOGICO Aprovechable - No Aprovechable 20Litros Blanco - Negro" at bounding box center [571, 199] width 411 height 36
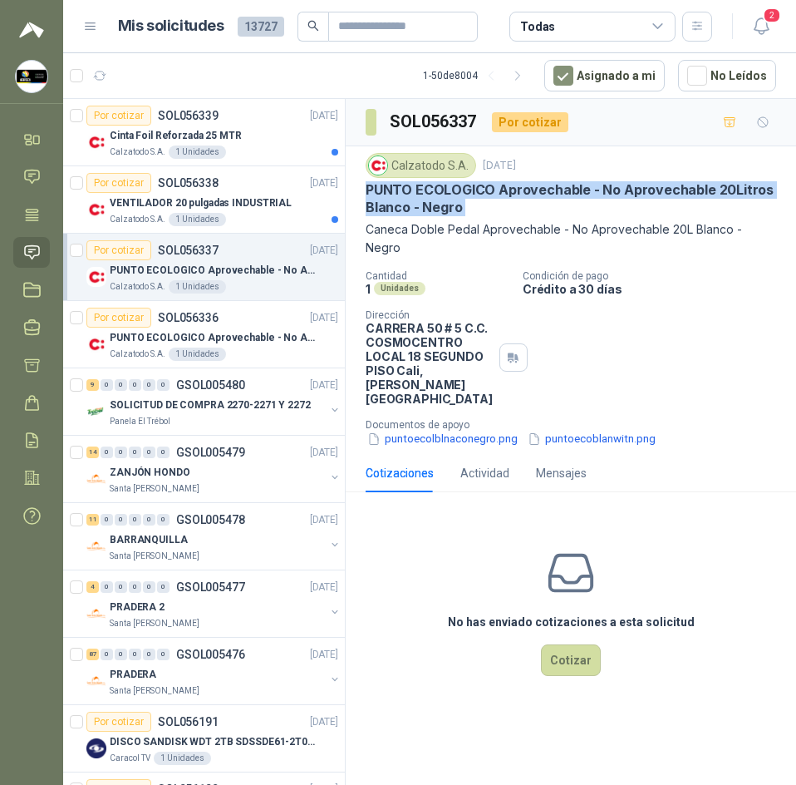
click at [366, 195] on p "PUNTO ECOLOGICO Aprovechable - No Aprovechable 20Litros Blanco - Negro" at bounding box center [571, 199] width 411 height 36
copy p "PUNTO ECOLOGICO Aprovechable - No Aprovechable 20Litros Blanco - Negro"
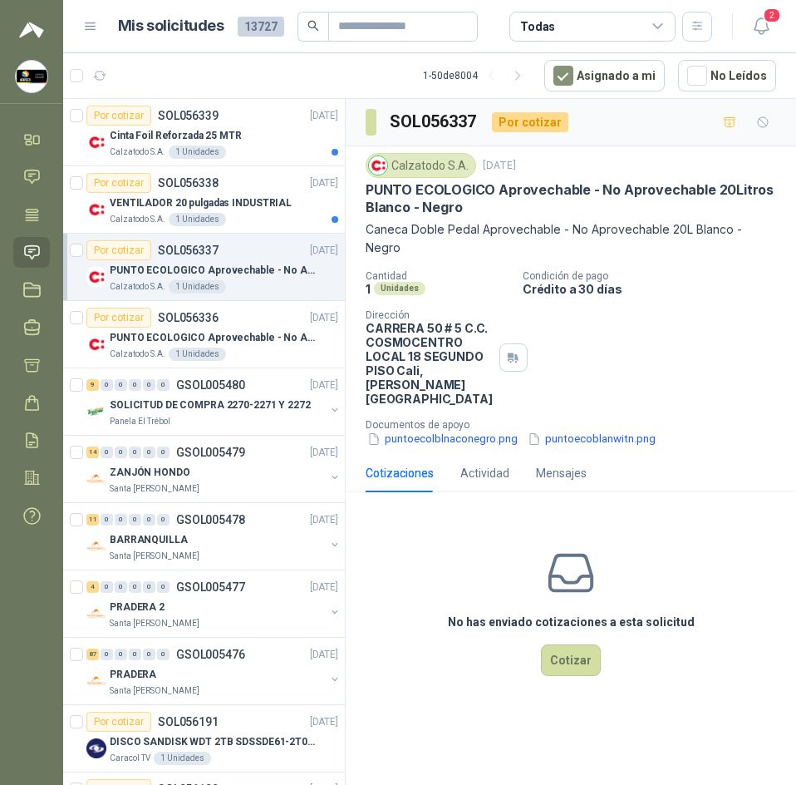
click at [441, 114] on h3 "SOL056337" at bounding box center [434, 122] width 89 height 26
click at [433, 163] on div "Calzatodo S.A." at bounding box center [421, 165] width 111 height 25
drag, startPoint x: 433, startPoint y: 163, endPoint x: 419, endPoint y: 165, distance: 14.4
click at [419, 165] on div "Calzatodo S.A." at bounding box center [421, 165] width 111 height 25
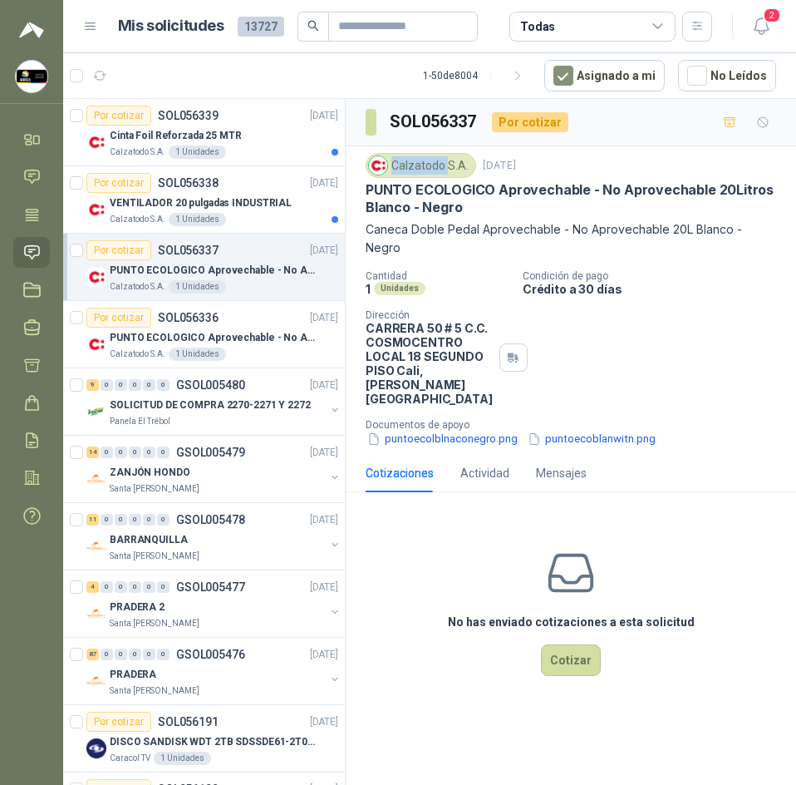
click at [419, 165] on div "Calzatodo S.A." at bounding box center [421, 165] width 111 height 25
click at [445, 122] on h3 "SOL056337" at bounding box center [434, 122] width 89 height 26
copy h3 "SOL056337"
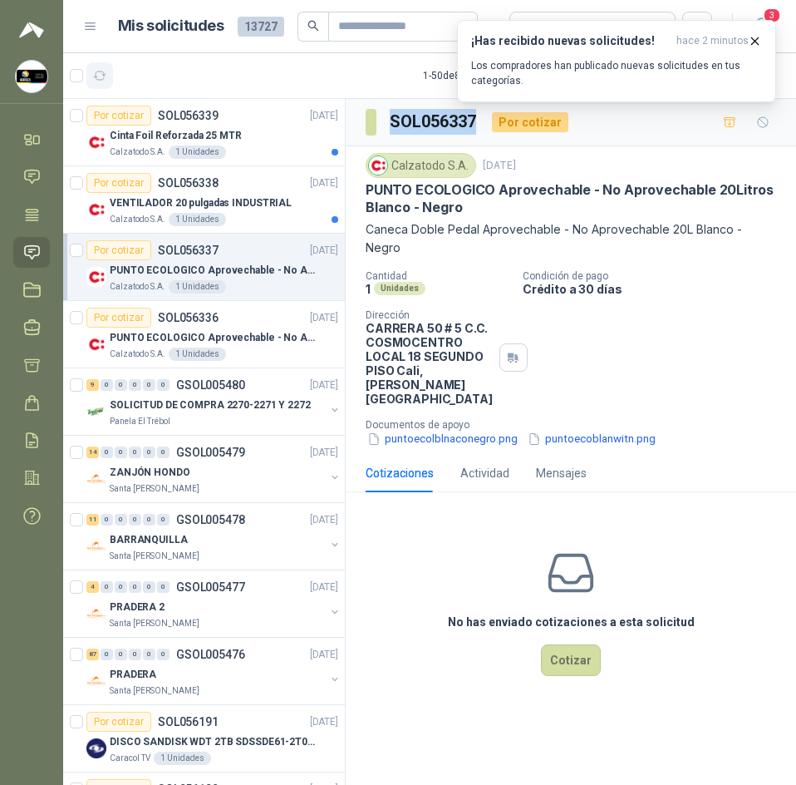
click at [103, 76] on icon "button" at bounding box center [100, 76] width 14 height 14
click at [753, 43] on icon "button" at bounding box center [755, 40] width 7 height 7
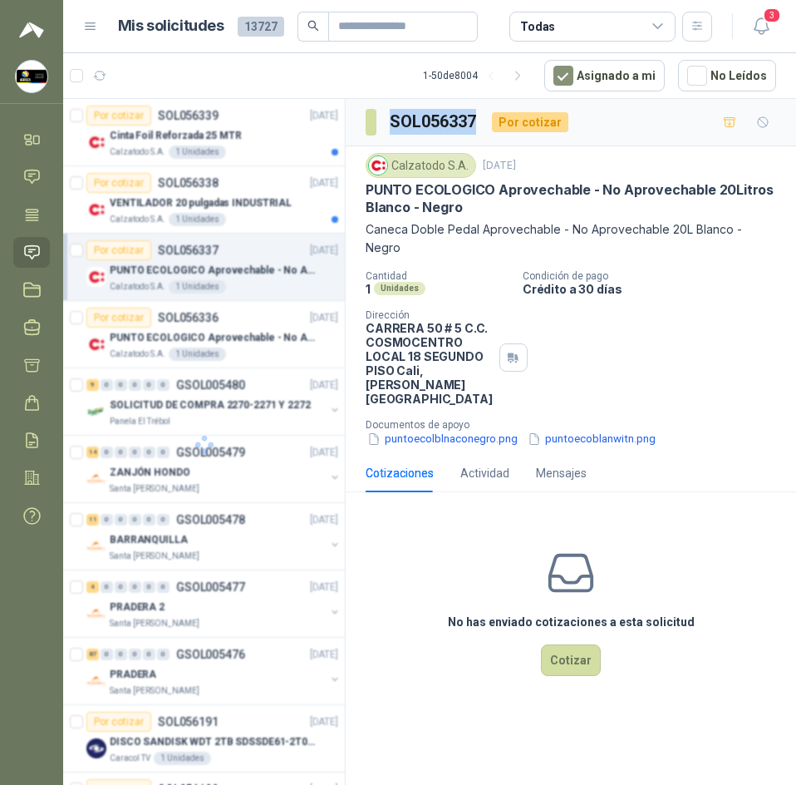
click at [753, 30] on icon "button" at bounding box center [762, 26] width 21 height 21
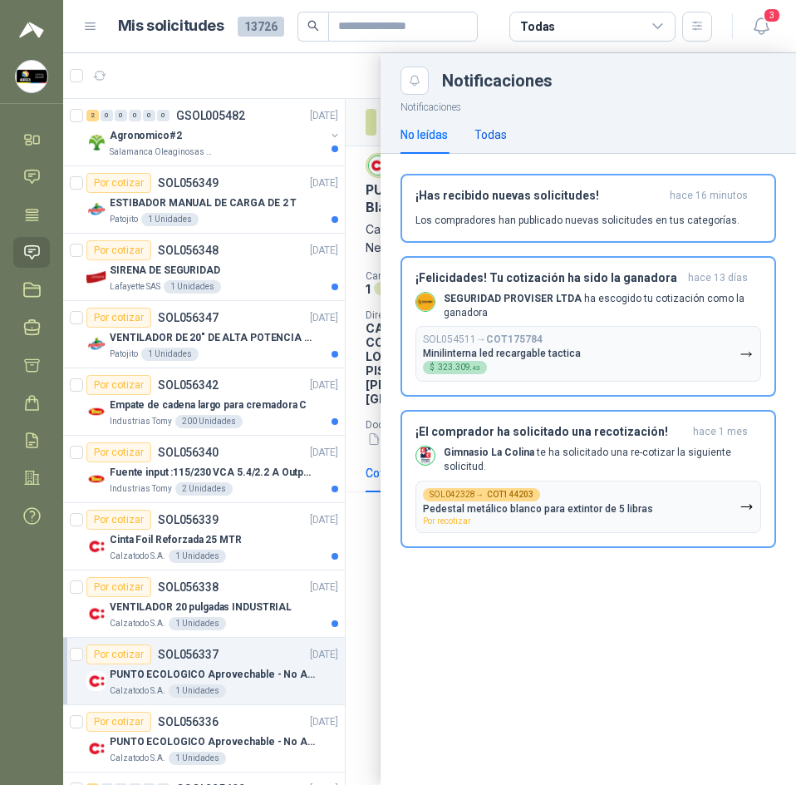
click at [500, 129] on div "Todas" at bounding box center [491, 135] width 32 height 18
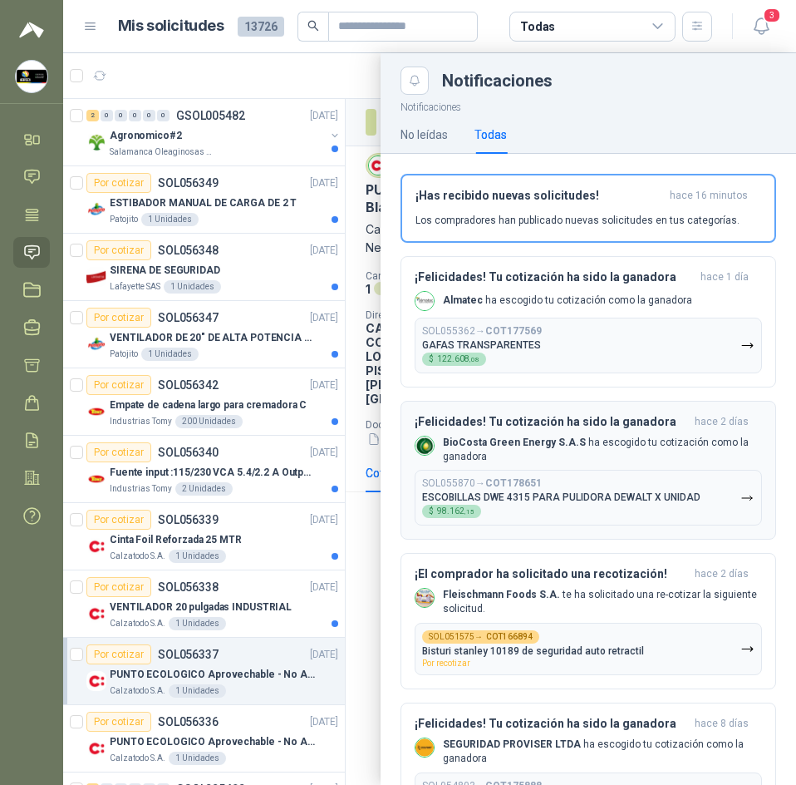
click at [614, 407] on button "¡Felicidades! Tu cotización ha sido la ganadora hace 2 días BioCosta Green Ener…" at bounding box center [589, 471] width 376 height 140
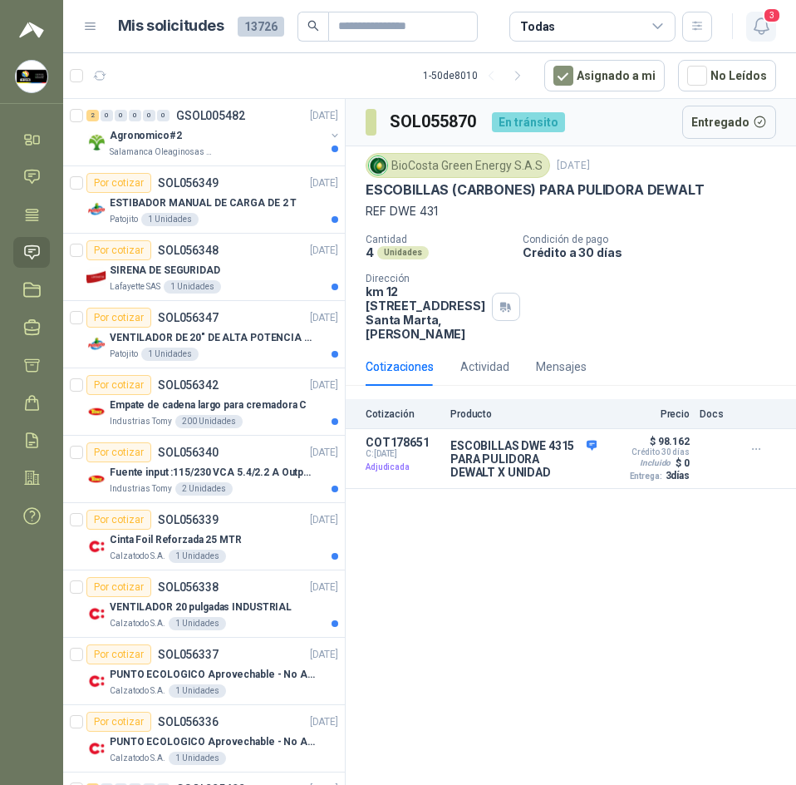
click at [757, 29] on icon "button" at bounding box center [762, 26] width 21 height 21
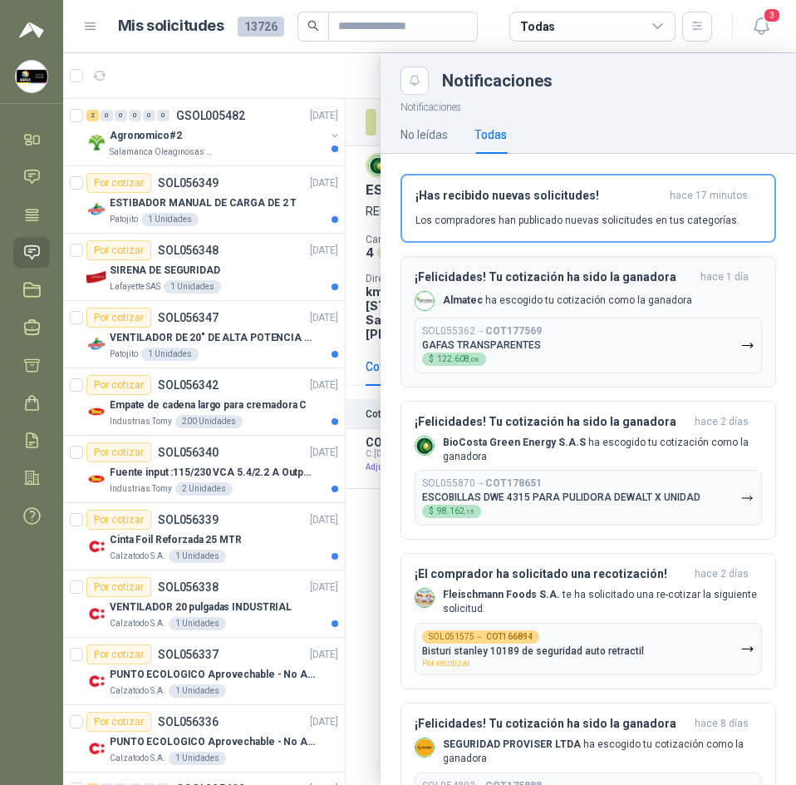
click at [584, 288] on div "¡Felicidades! Tu cotización ha sido la ganadora hace 1 día Almatec ha escogido …" at bounding box center [589, 321] width 348 height 103
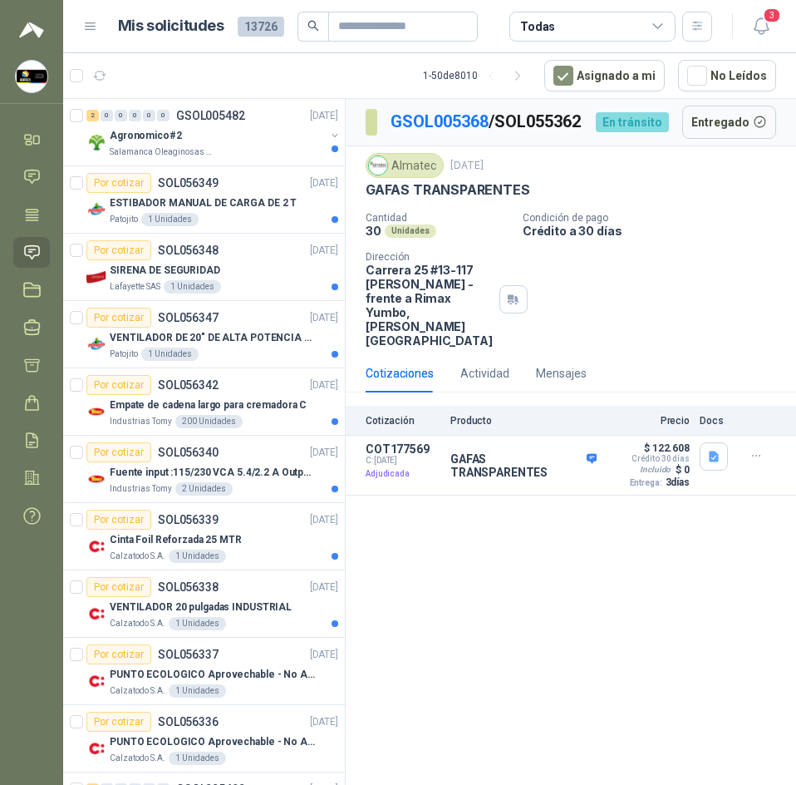
click at [253, 76] on article "1 - 50 de 8010 Asignado a mi No Leídos" at bounding box center [429, 75] width 733 height 45
click at [757, 8] on header "Mis solicitudes 13726 Todas 3" at bounding box center [429, 26] width 733 height 53
click at [276, 270] on div "SIRENA DE SEGURIDAD" at bounding box center [224, 270] width 229 height 20
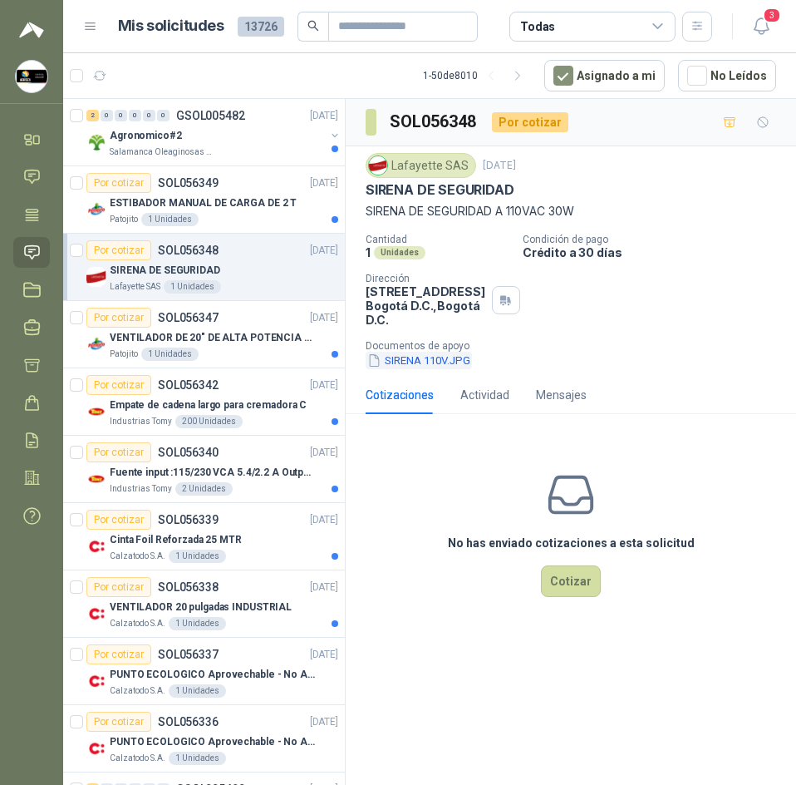
click at [426, 365] on button "SIRENA 110V.JPG" at bounding box center [419, 360] width 106 height 17
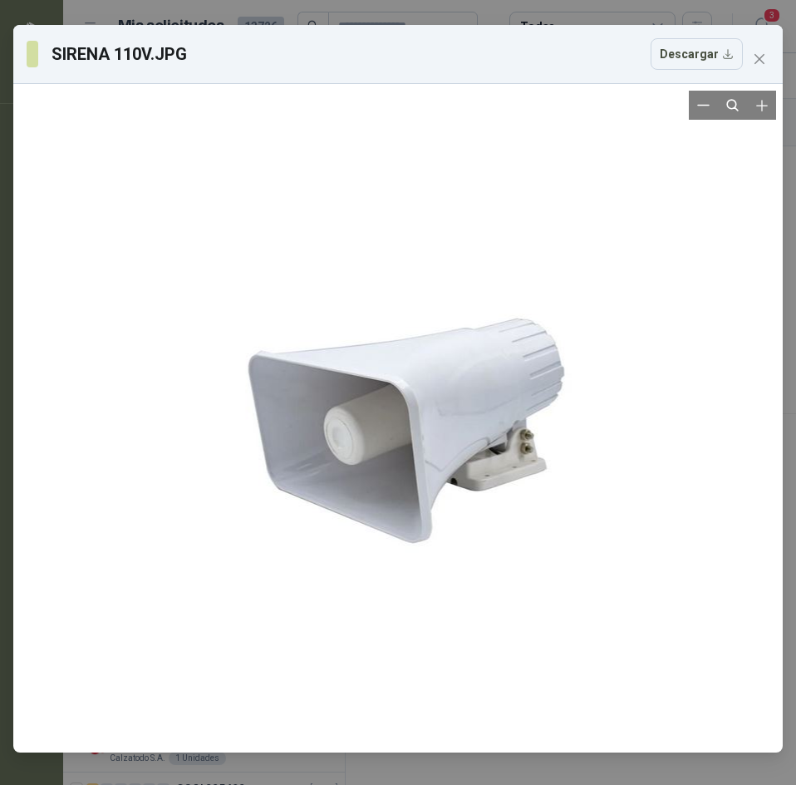
drag, startPoint x: 452, startPoint y: 373, endPoint x: 380, endPoint y: 373, distance: 72.3
click at [380, 373] on div at bounding box center [398, 418] width 385 height 655
click at [721, 58] on button "Descargar" at bounding box center [697, 54] width 92 height 32
click at [137, 60] on h3 "SIRENA 110V.JPG" at bounding box center [120, 54] width 137 height 25
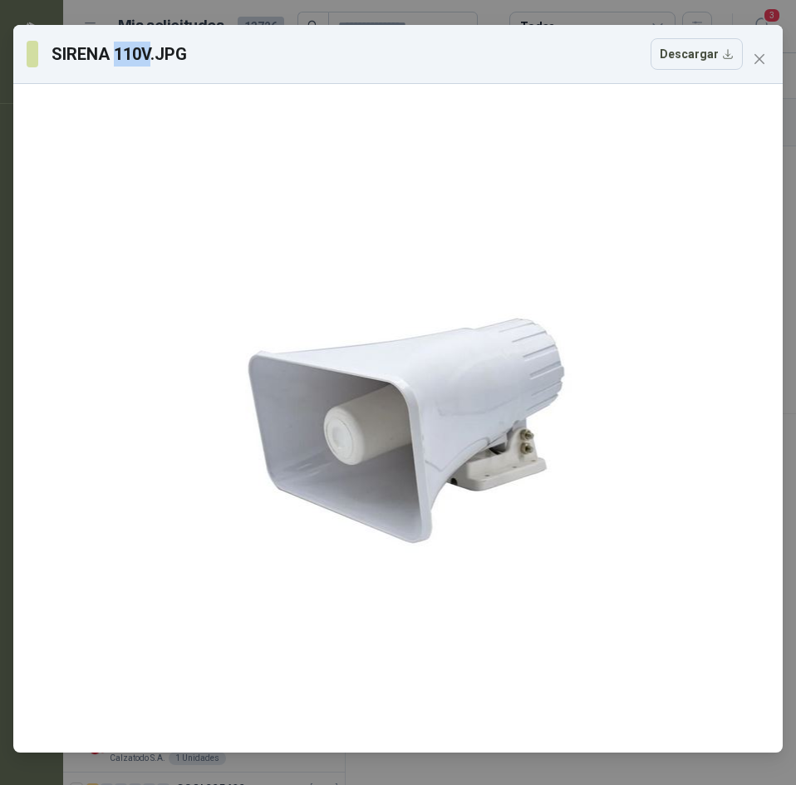
click at [137, 60] on h3 "SIRENA 110V.JPG" at bounding box center [120, 54] width 137 height 25
click at [754, 61] on icon "close" at bounding box center [759, 58] width 13 height 13
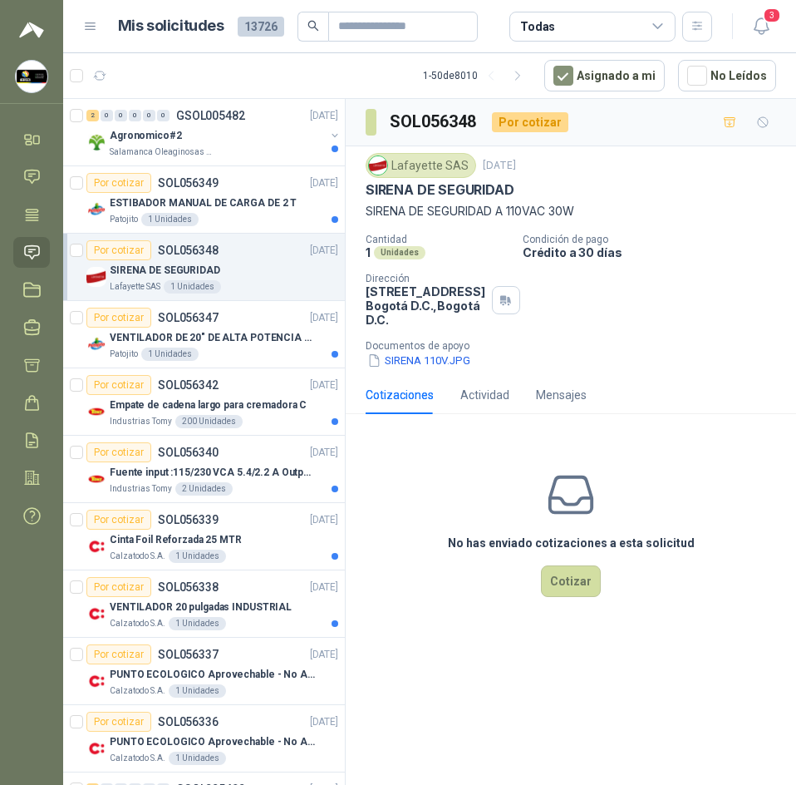
click at [452, 185] on p "SIRENA DE SEGURIDAD" at bounding box center [440, 189] width 149 height 17
click at [416, 207] on p "SIRENA DE SEGURIDAD A 110VAC 30W" at bounding box center [571, 211] width 411 height 18
click at [416, 208] on p "SIRENA DE SEGURIDAD A 110VAC 30W" at bounding box center [571, 211] width 411 height 18
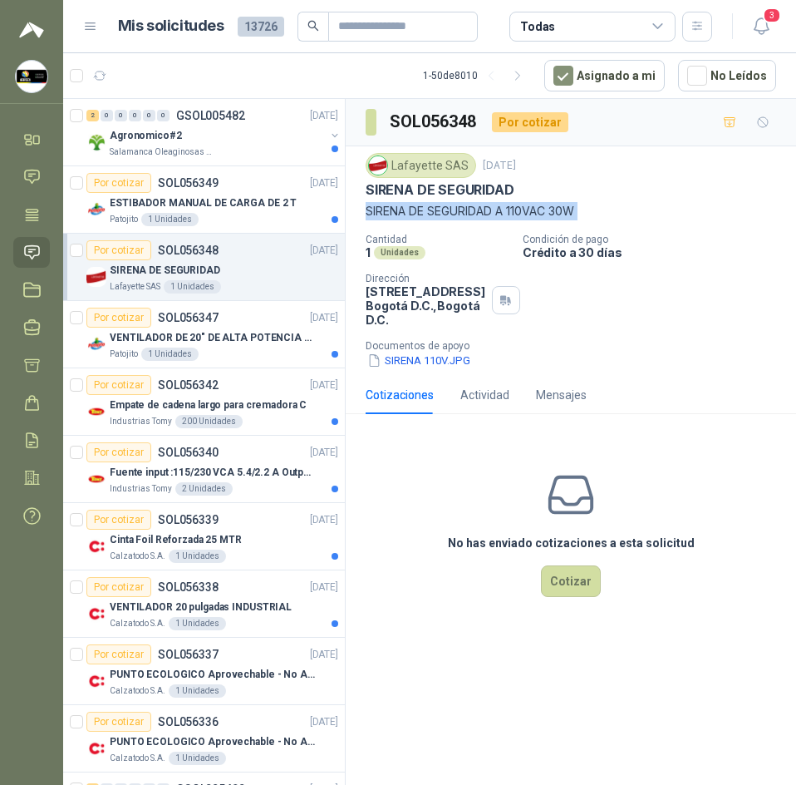
copy p "SIRENA DE SEGURIDAD A 110VAC 30W"
click at [426, 164] on div "Lafayette SAS" at bounding box center [421, 165] width 111 height 25
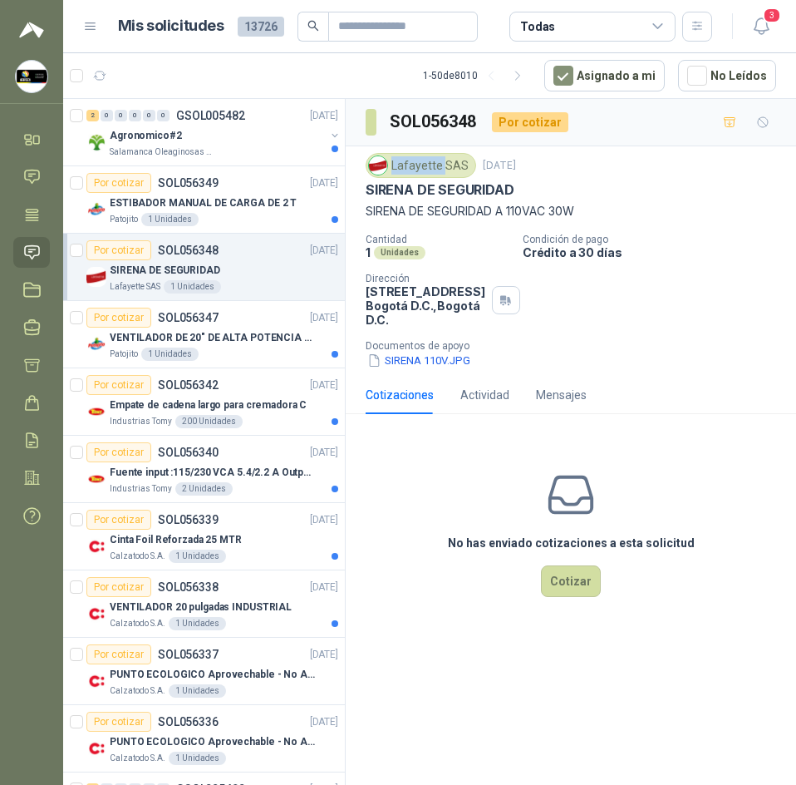
click at [426, 164] on div "Lafayette SAS" at bounding box center [421, 165] width 111 height 25
click at [460, 118] on h3 "SOL056348" at bounding box center [434, 122] width 89 height 26
copy h3 "SOL056348"
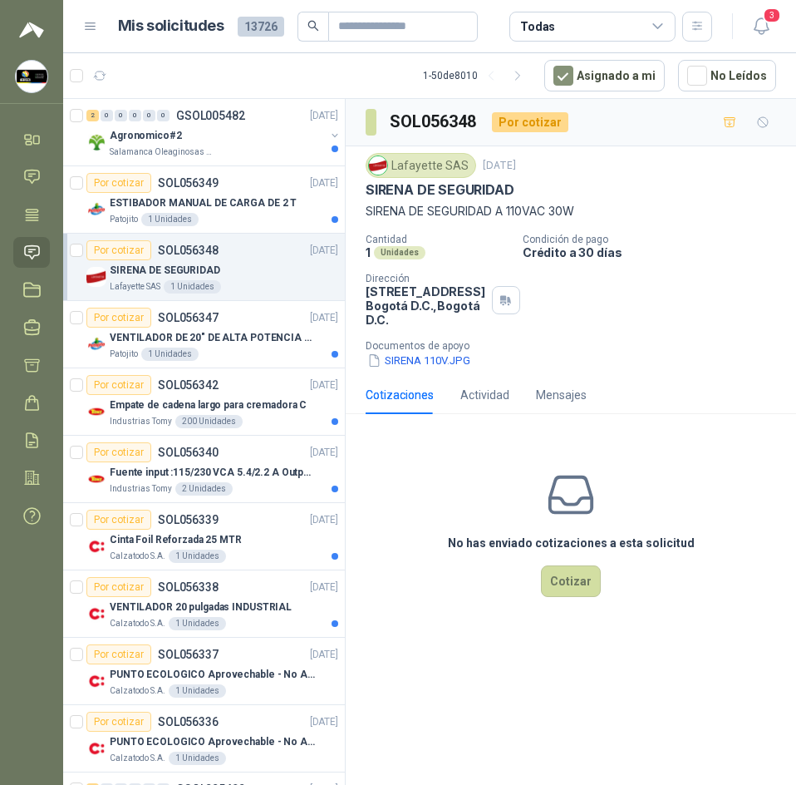
click at [515, 209] on p "SIRENA DE SEGURIDAD A 110VAC 30W" at bounding box center [571, 211] width 411 height 18
copy p "SIRENA DE SEGURIDAD A 110VAC 30W"
click at [556, 571] on button "Cotizar" at bounding box center [571, 581] width 60 height 32
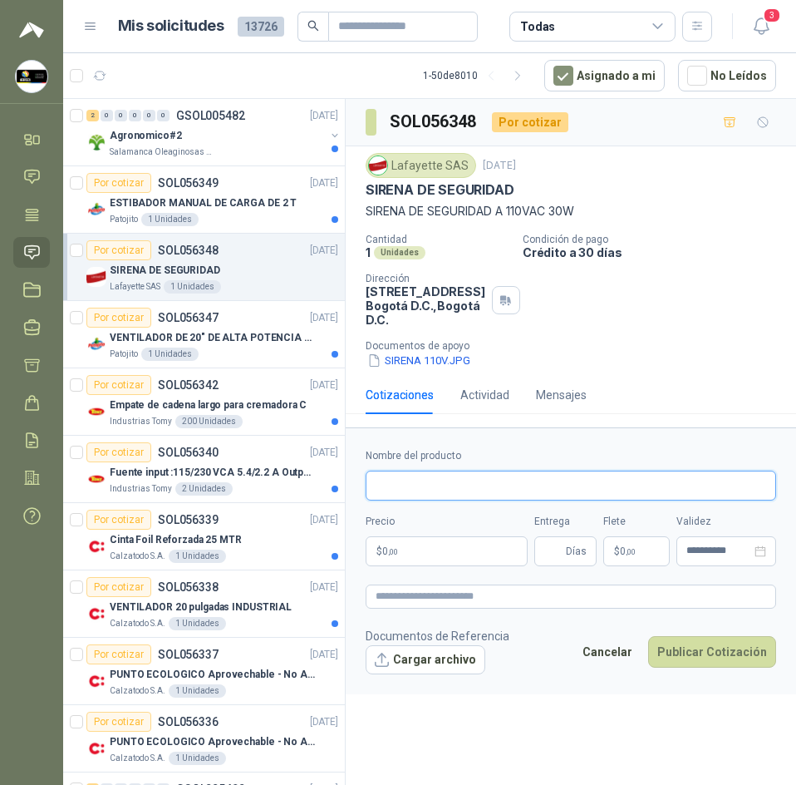
click at [547, 484] on input "Nombre del producto" at bounding box center [571, 486] width 411 height 30
paste input "**********"
type input "**********"
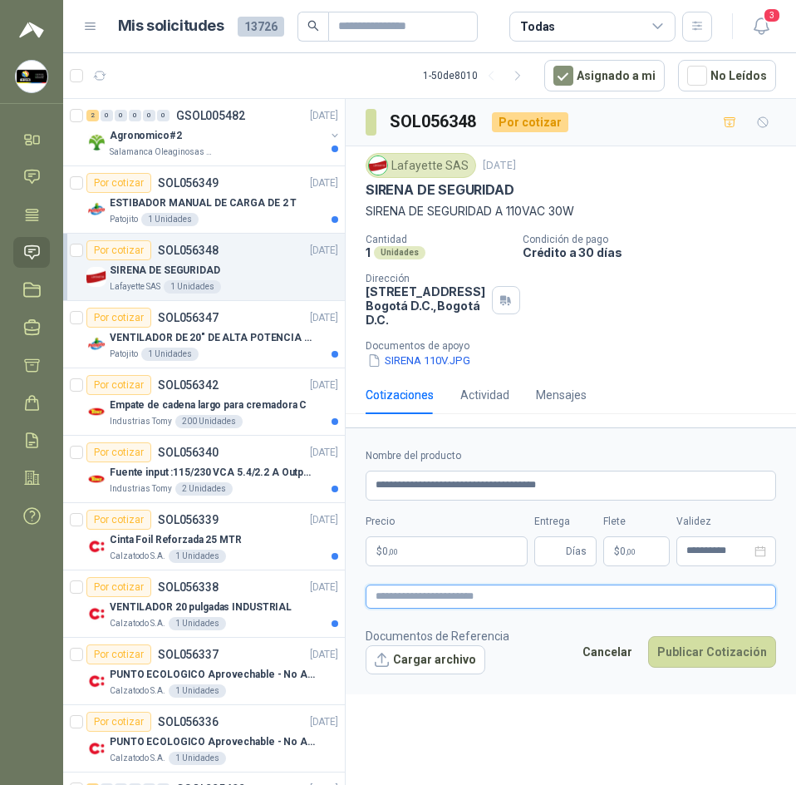
click at [436, 589] on textarea at bounding box center [571, 596] width 411 height 24
paste textarea "**********"
type textarea "**********"
paste textarea "**********"
type textarea "**********"
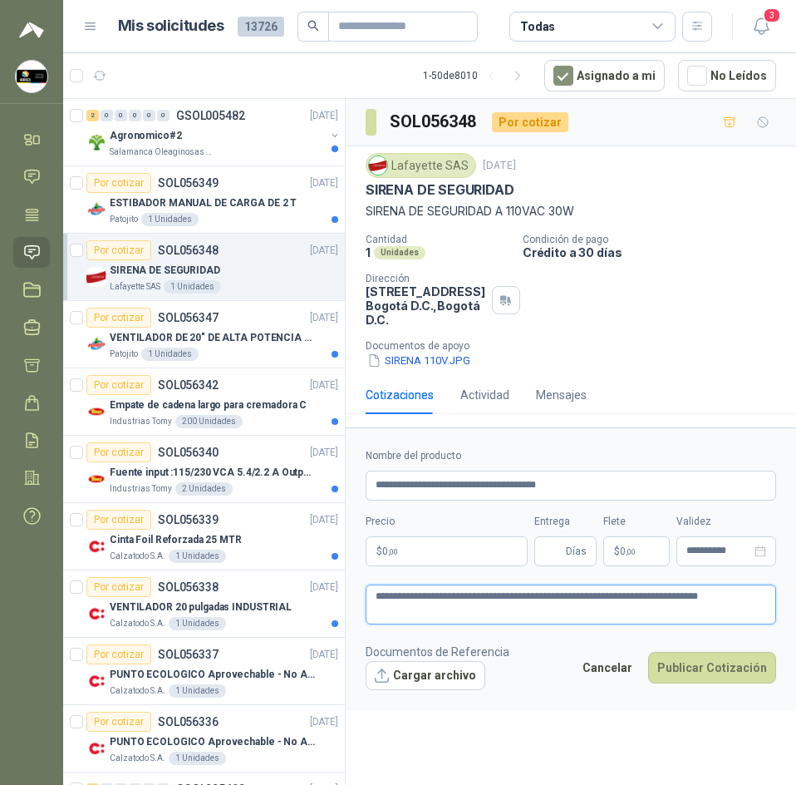
type textarea "**********"
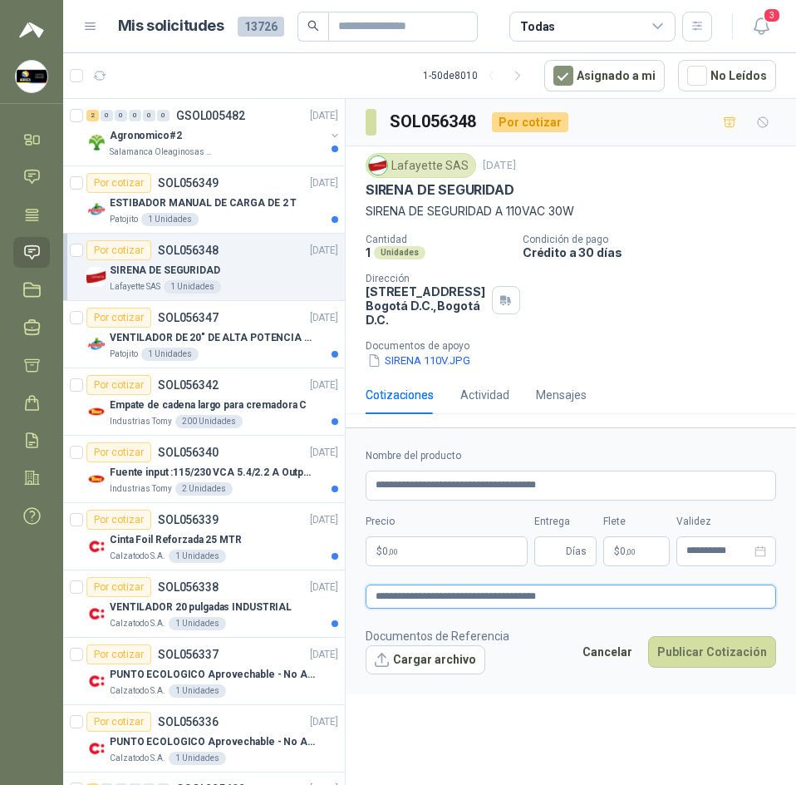
type textarea "**********"
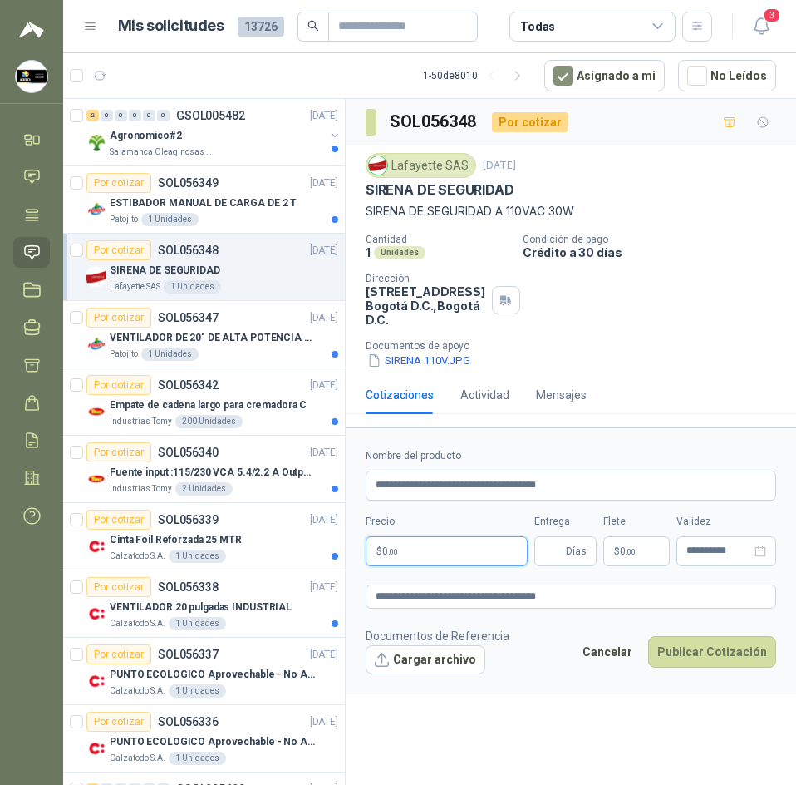
click at [462, 543] on body "[PERSON_NAME] Soluciones Industriales D&D Inicio Chat Tareas Solicitudes Licita…" at bounding box center [398, 392] width 796 height 785
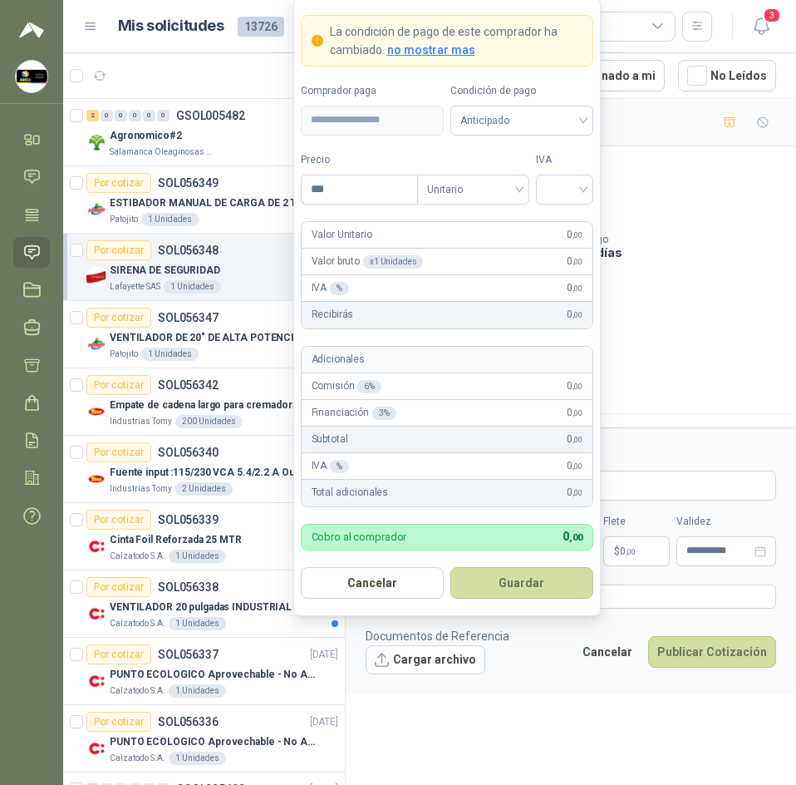
click at [689, 433] on form "**********" at bounding box center [571, 560] width 451 height 267
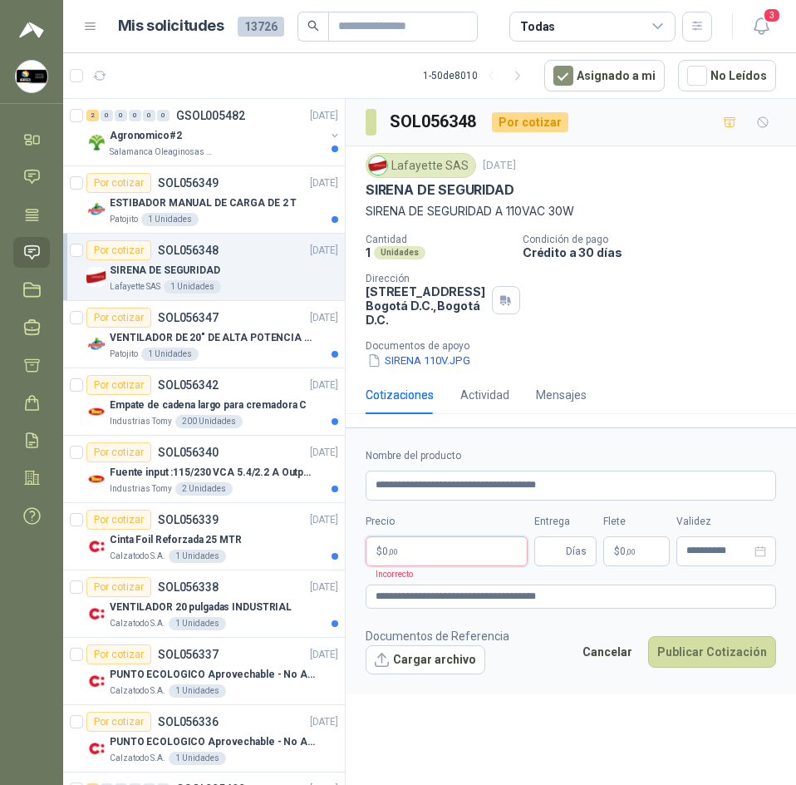
click at [479, 560] on body "[PERSON_NAME] Soluciones Industriales D&D Inicio Chat Tareas Solicitudes Licita…" at bounding box center [398, 392] width 796 height 785
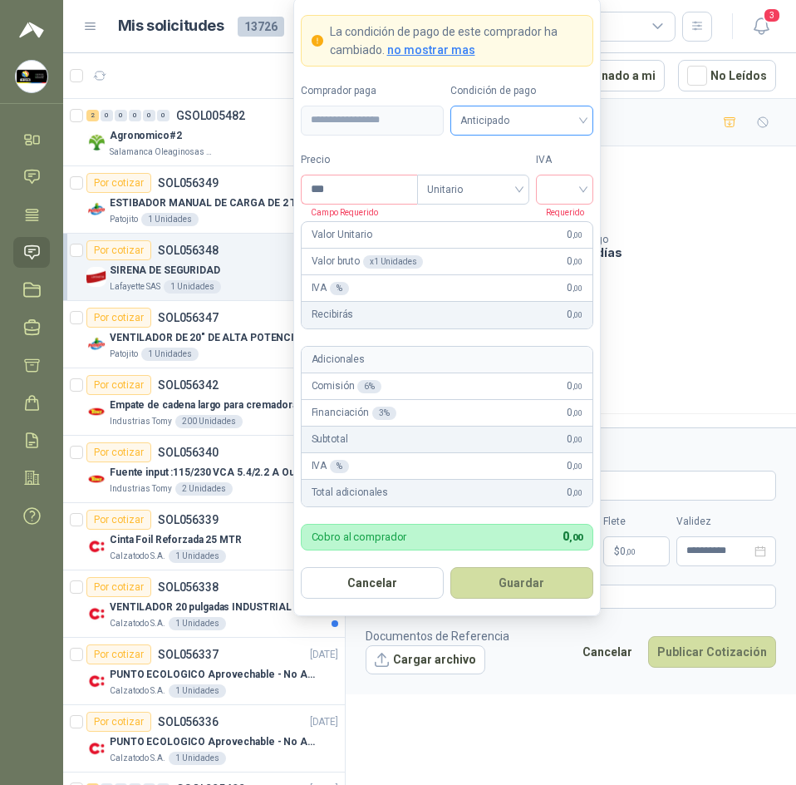
click at [515, 119] on span "Anticipado" at bounding box center [522, 120] width 123 height 25
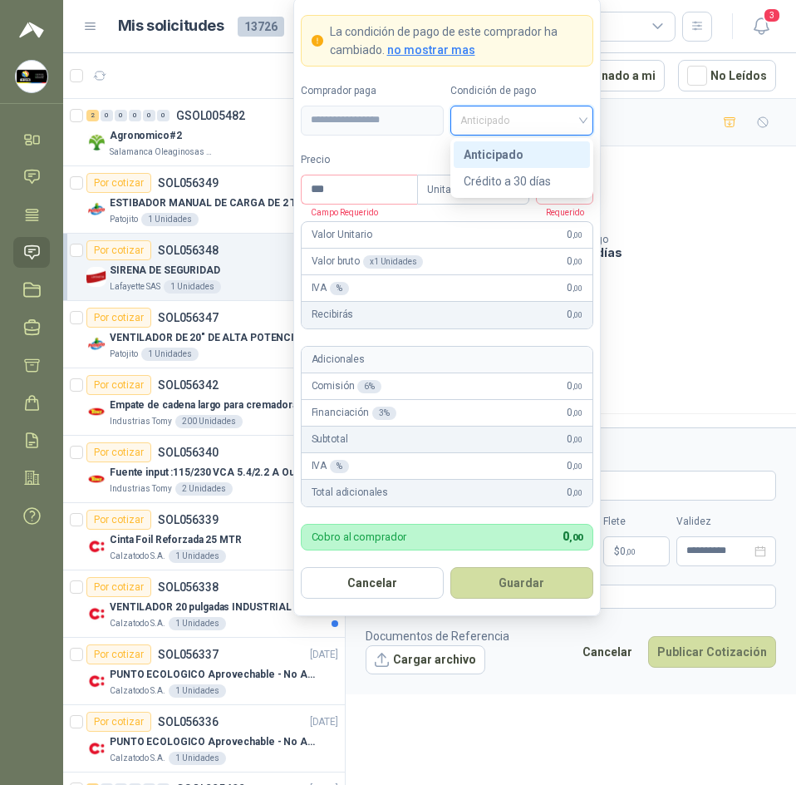
click at [515, 162] on div "Anticipado" at bounding box center [522, 154] width 116 height 18
click at [517, 177] on span "Unitario" at bounding box center [473, 189] width 92 height 25
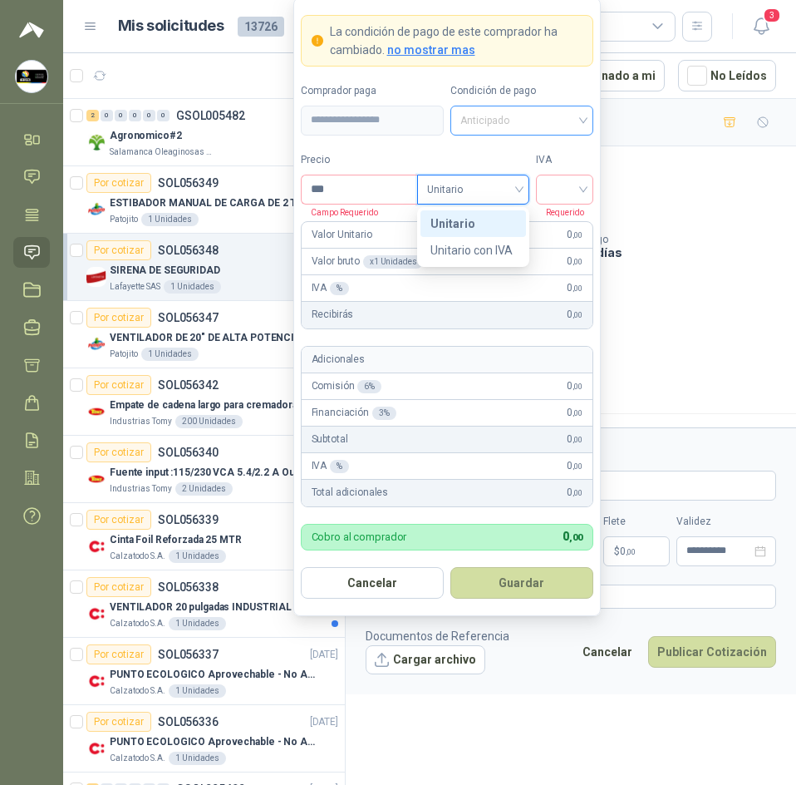
click at [516, 121] on span "Anticipado" at bounding box center [522, 120] width 123 height 25
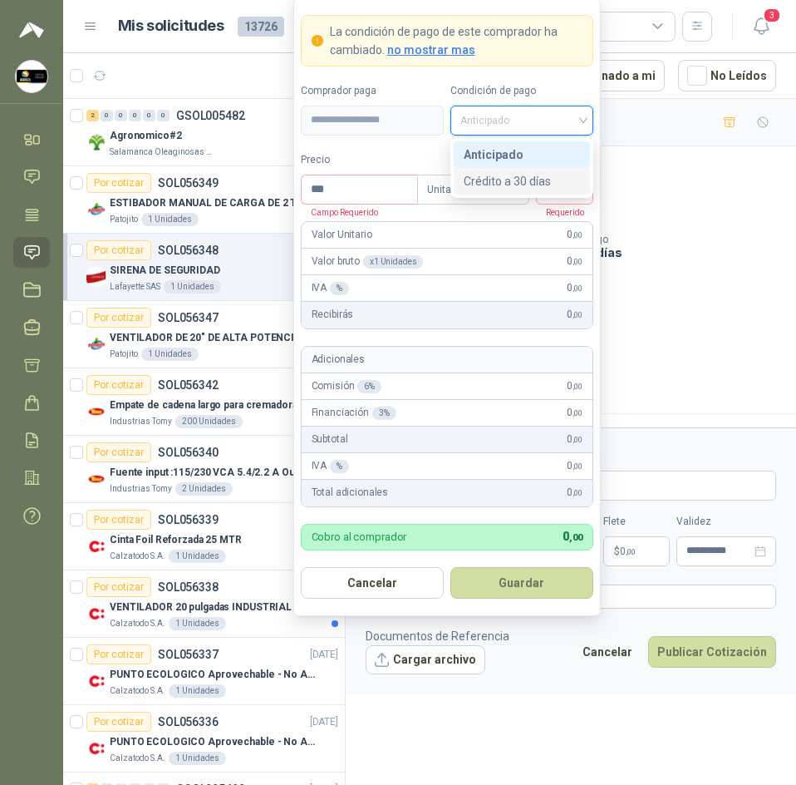
click at [516, 175] on div "Crédito a 30 días" at bounding box center [522, 181] width 116 height 18
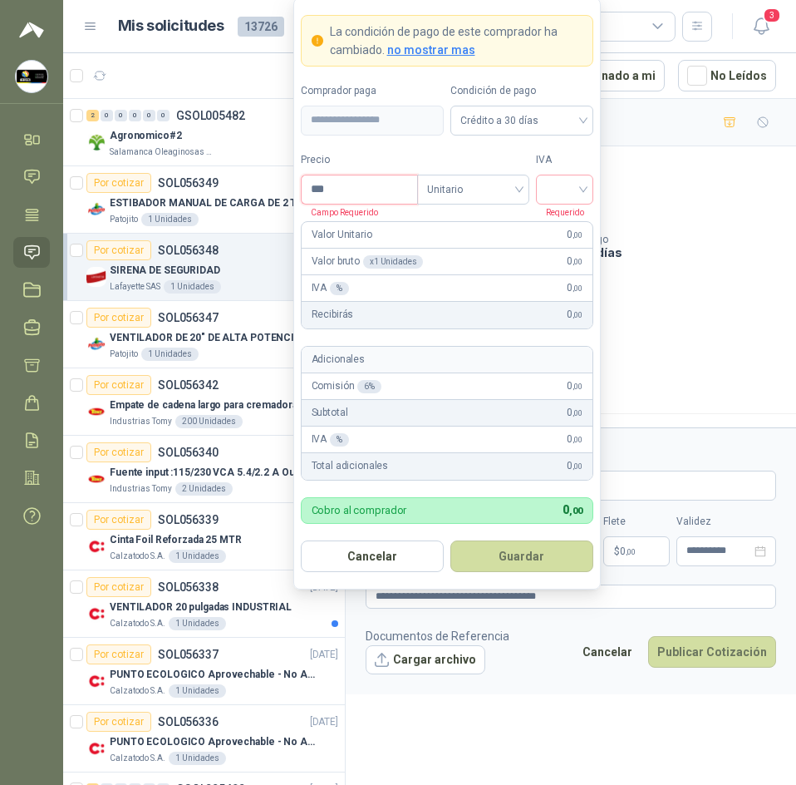
click at [398, 189] on input "***" at bounding box center [360, 189] width 116 height 28
click at [586, 190] on div at bounding box center [564, 190] width 57 height 30
drag, startPoint x: 583, startPoint y: 211, endPoint x: 575, endPoint y: 217, distance: 9.5
click at [579, 214] on div "19%" at bounding box center [565, 223] width 51 height 27
click at [361, 191] on input "***" at bounding box center [360, 189] width 116 height 28
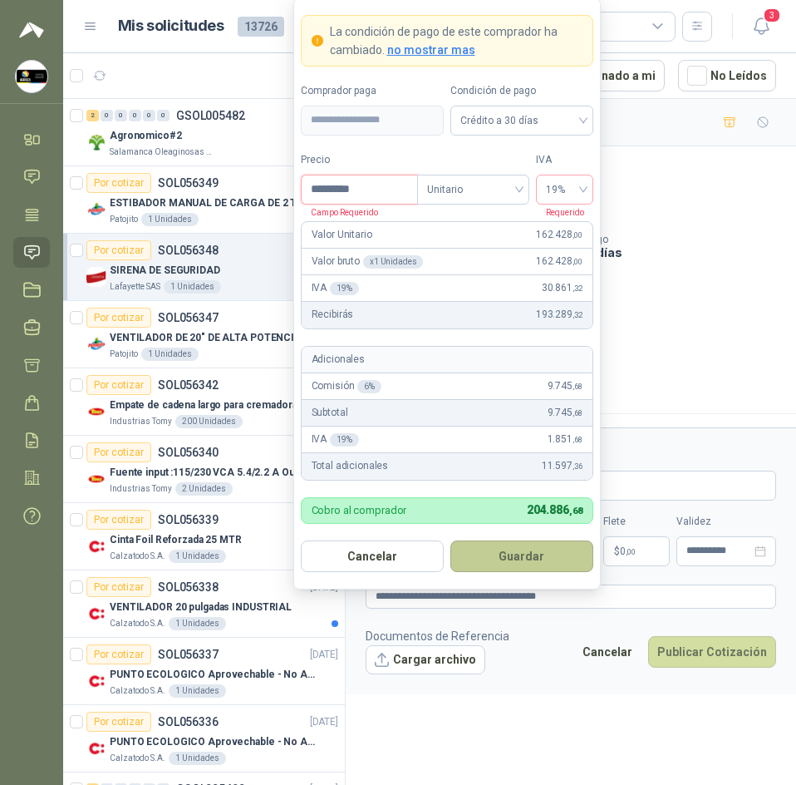
type input "*********"
click at [521, 543] on button "Guardar" at bounding box center [522, 556] width 143 height 32
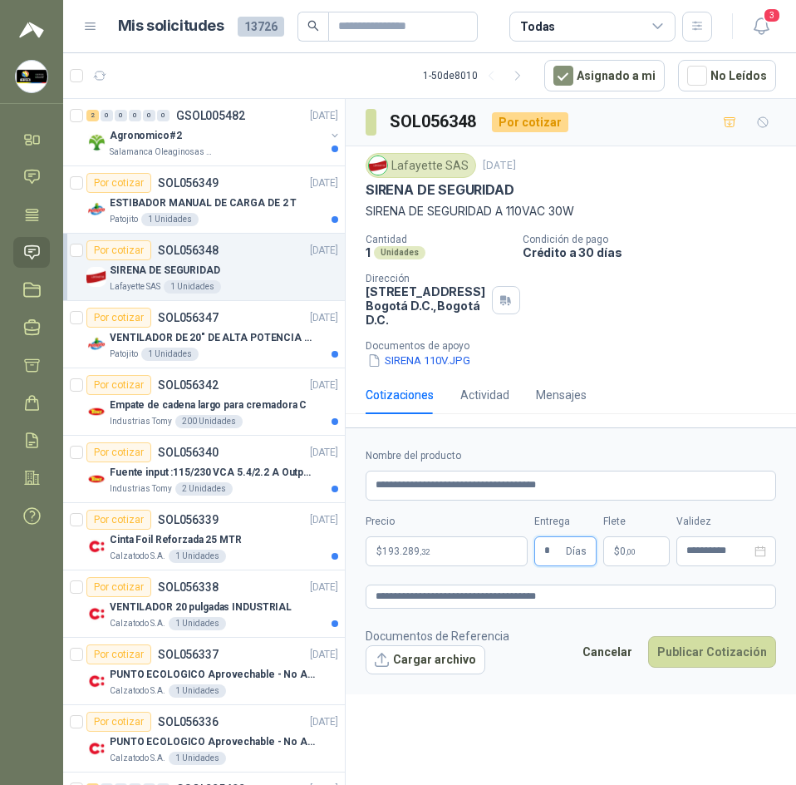
type input "*"
click at [642, 556] on p "$ 0 ,00" at bounding box center [637, 551] width 67 height 30
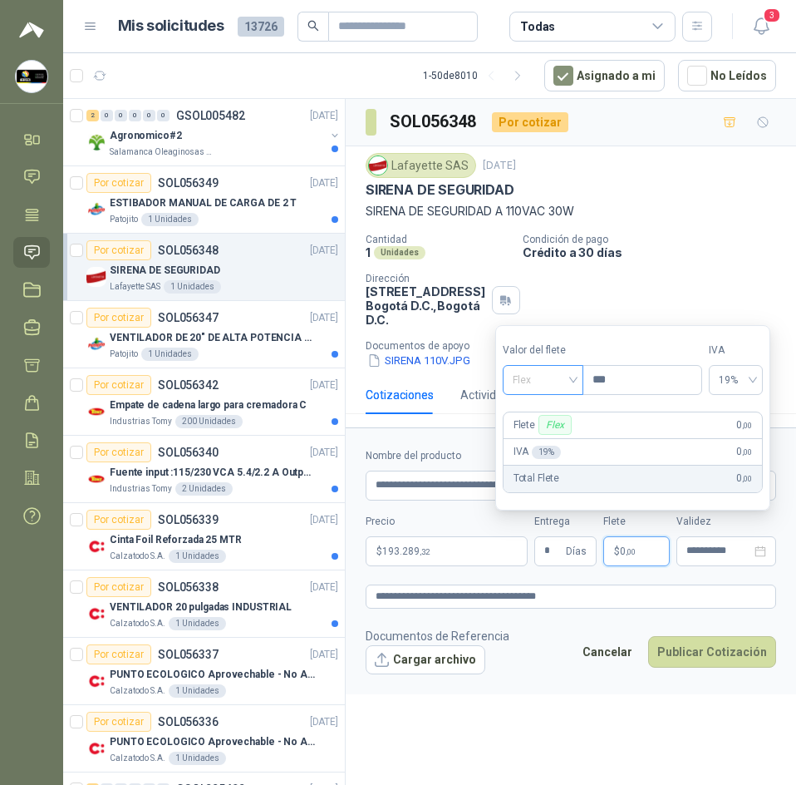
click at [571, 383] on span "Flex" at bounding box center [543, 379] width 61 height 25
click at [548, 446] on div "Incluido" at bounding box center [544, 441] width 57 height 18
drag, startPoint x: 560, startPoint y: 665, endPoint x: 665, endPoint y: 574, distance: 138.5
click at [565, 660] on footer "Documentos de Referencia Cargar archivo Cancelar Publicar Cotización" at bounding box center [571, 651] width 411 height 48
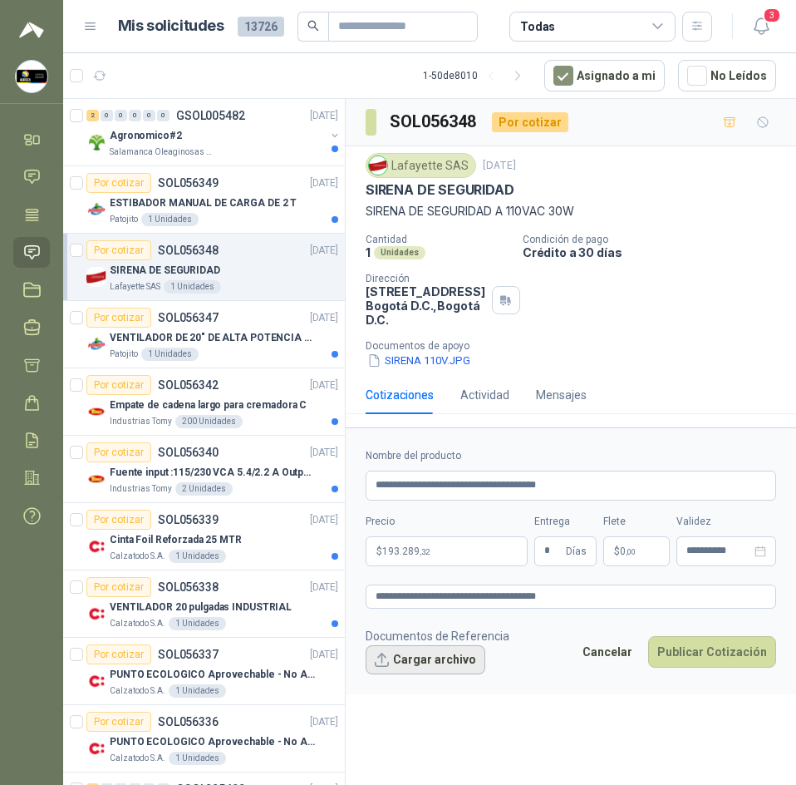
click at [423, 663] on button "Cargar archivo" at bounding box center [426, 660] width 120 height 30
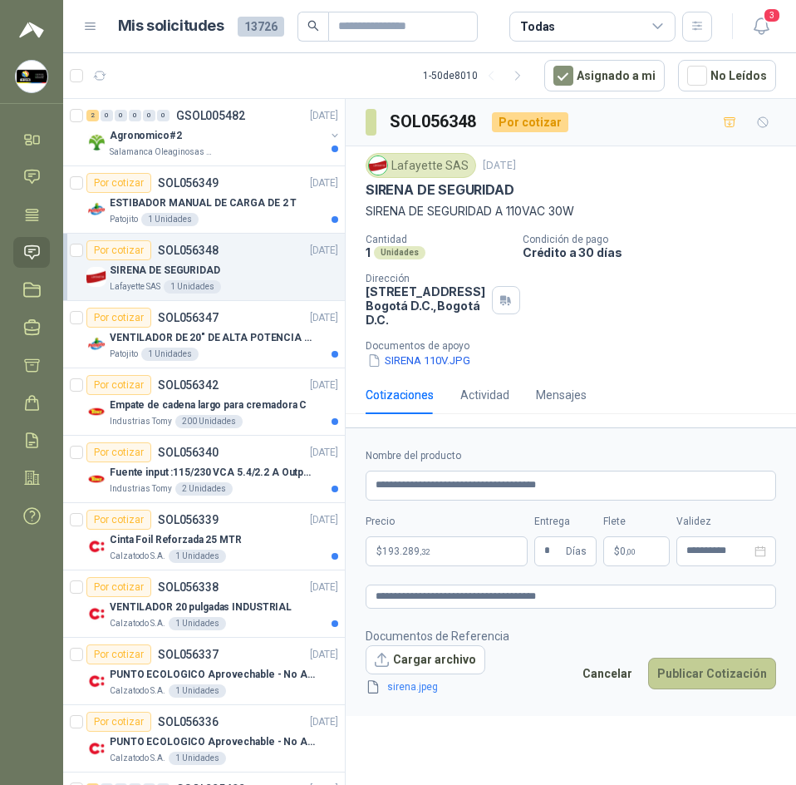
click at [699, 683] on button "Publicar Cotización" at bounding box center [712, 674] width 128 height 32
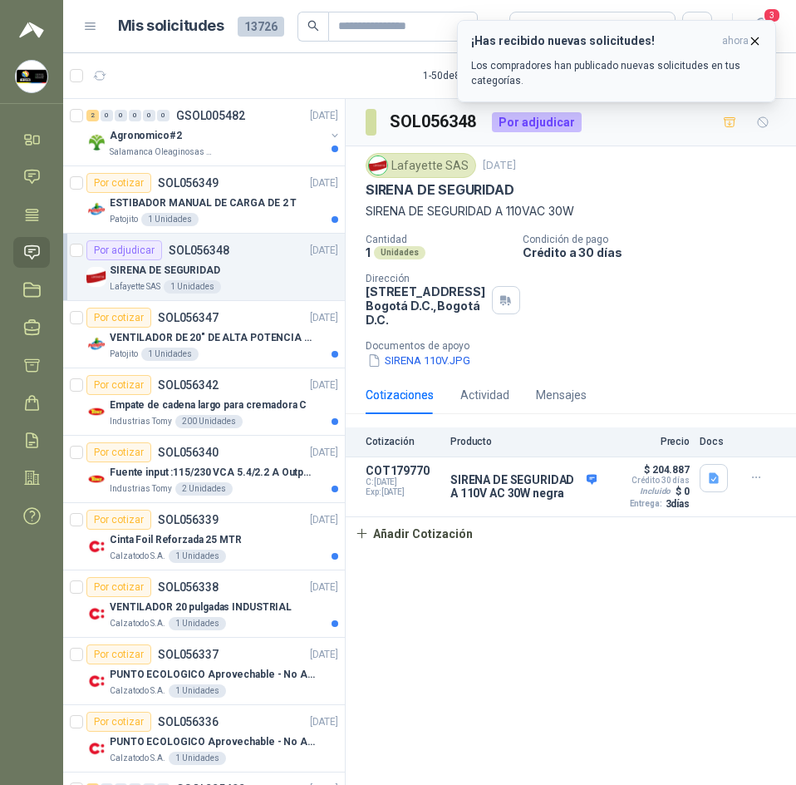
click at [757, 42] on icon "button" at bounding box center [755, 40] width 7 height 7
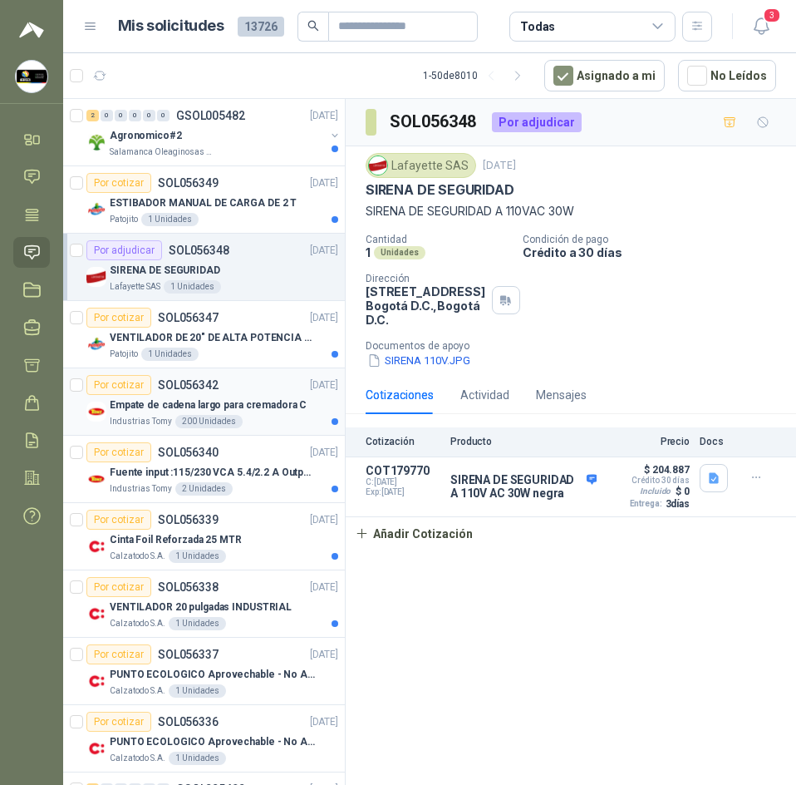
click at [269, 408] on p "Empate de cadena largo para cremadora C" at bounding box center [208, 405] width 197 height 16
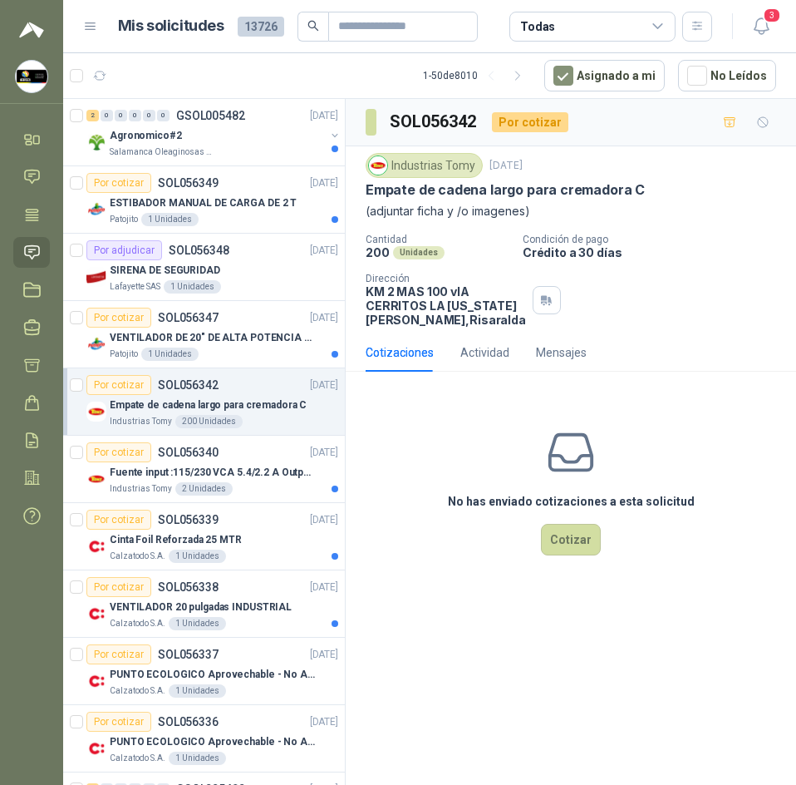
click at [456, 193] on p "Empate de cadena largo para cremadora C" at bounding box center [505, 189] width 279 height 17
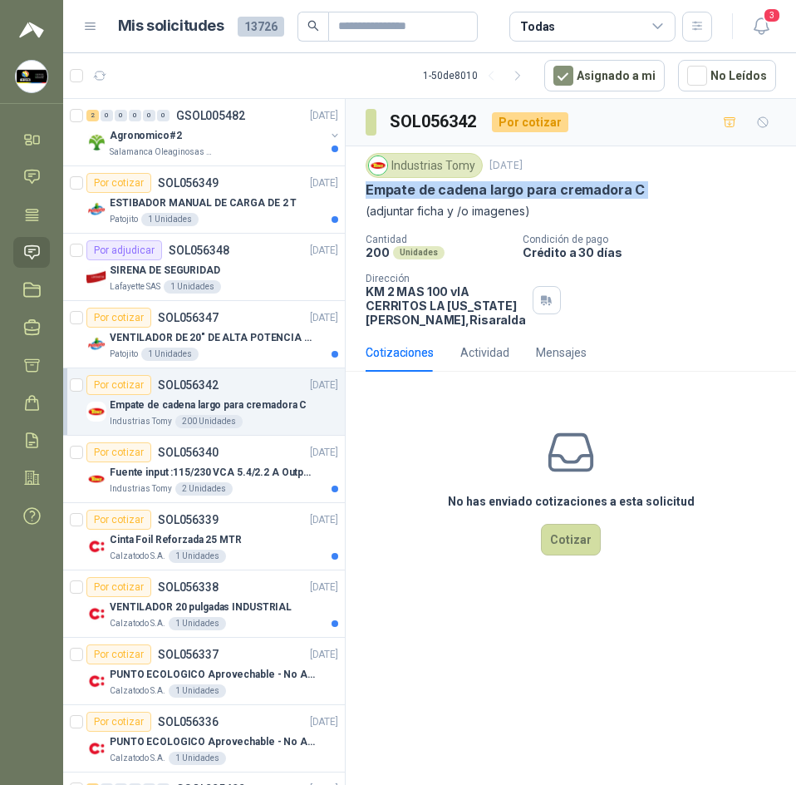
click at [456, 193] on p "Empate de cadena largo para cremadora C" at bounding box center [505, 189] width 279 height 17
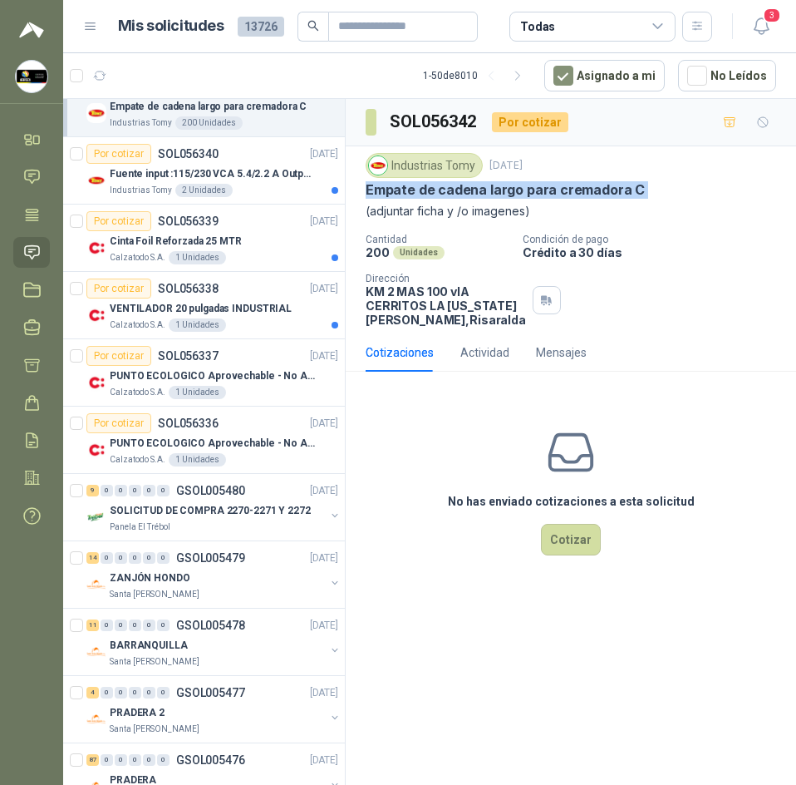
scroll to position [333, 0]
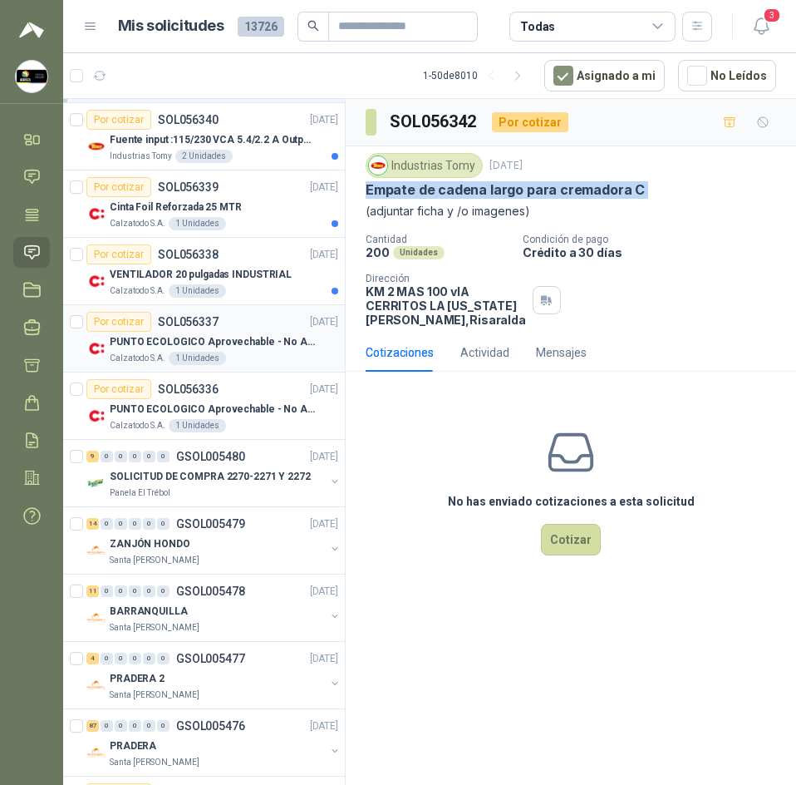
click at [276, 360] on div "Calzatodo S.A. 1 Unidades" at bounding box center [224, 358] width 229 height 13
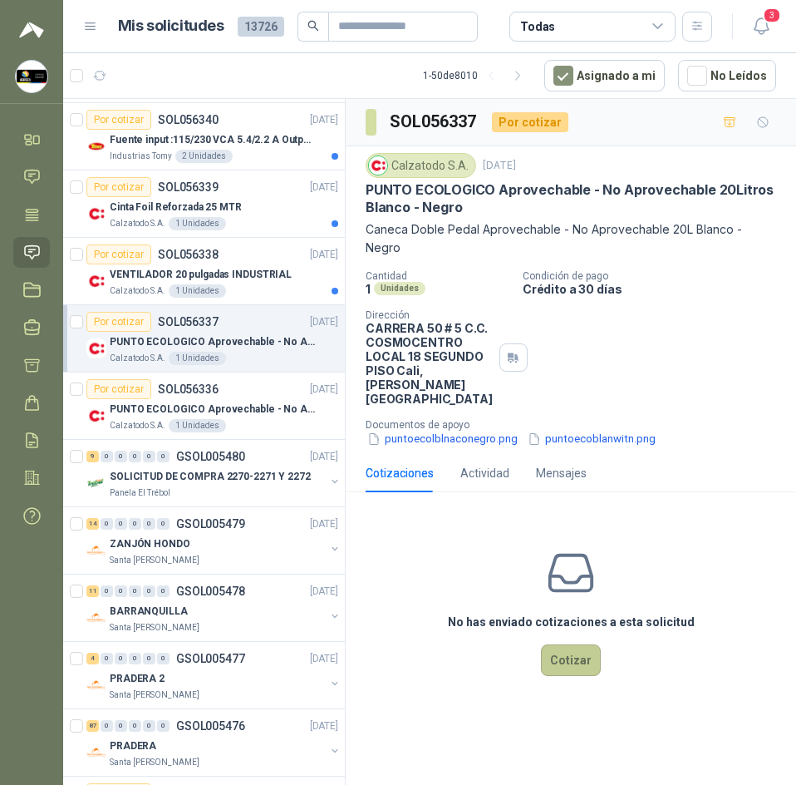
click at [560, 657] on button "Cotizar" at bounding box center [571, 660] width 60 height 32
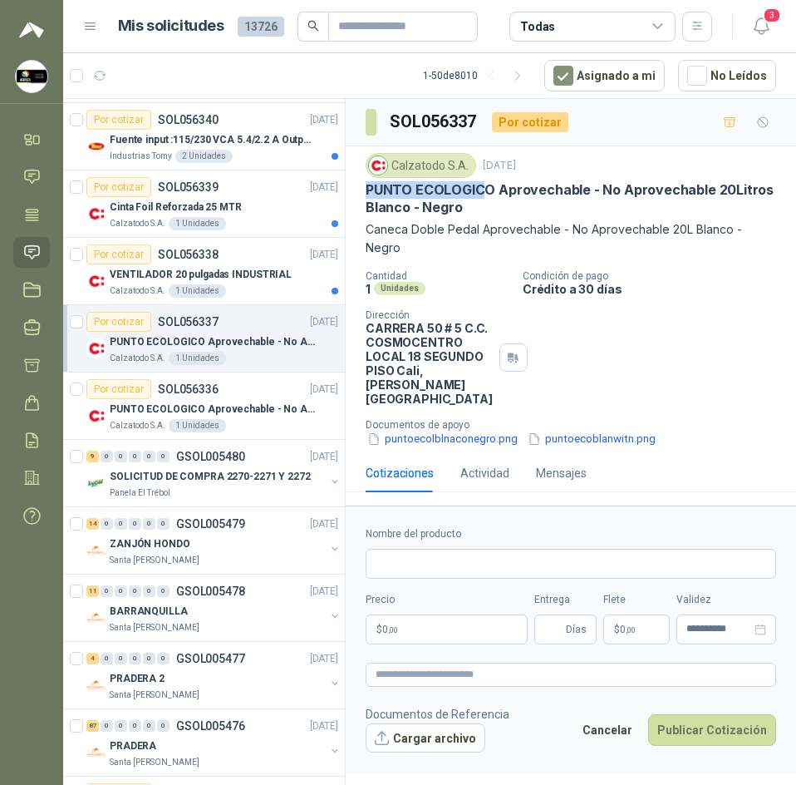
drag, startPoint x: 365, startPoint y: 189, endPoint x: 486, endPoint y: 187, distance: 121.4
click at [486, 187] on div "Calzatodo [DATE] PUNTO ECOLOGICO [GEOGRAPHIC_DATA] - No Aprovechable 20Litros B…" at bounding box center [571, 300] width 451 height 308
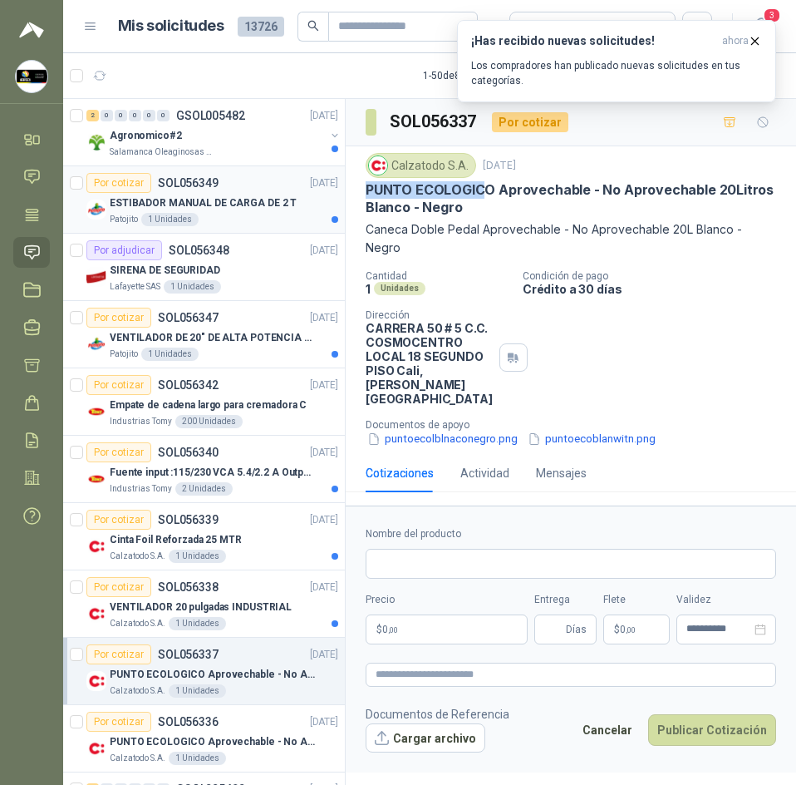
click at [253, 209] on p "ESTIBADOR MANUAL DE CARGA DE 2 T" at bounding box center [203, 203] width 187 height 16
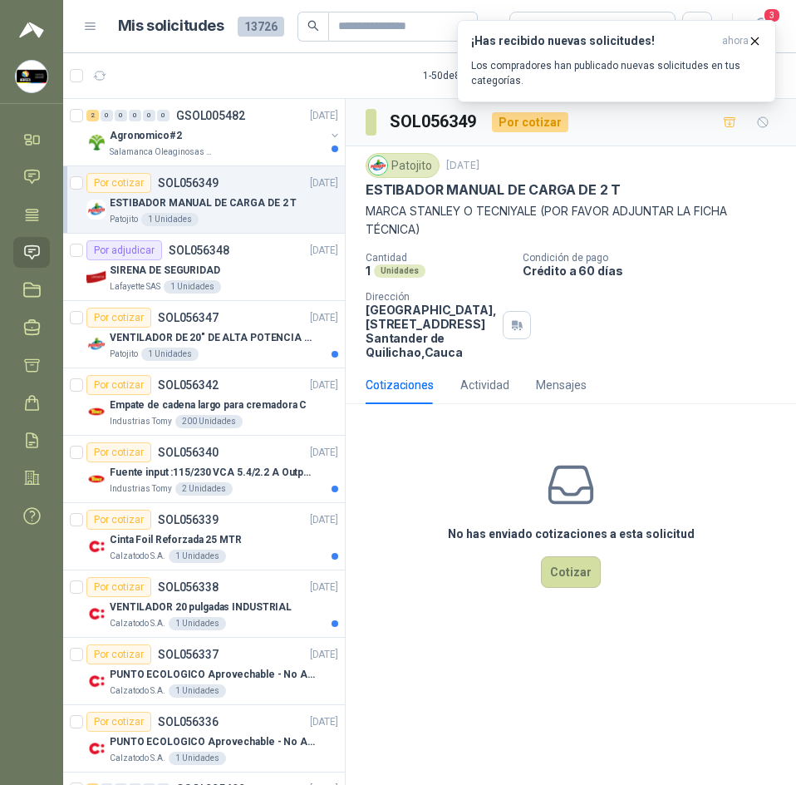
click at [405, 209] on p "MARCA STANLEY O TECNIYALE (POR FAVOR ADJUNTAR LA FICHA TÉCNICA)" at bounding box center [571, 220] width 411 height 37
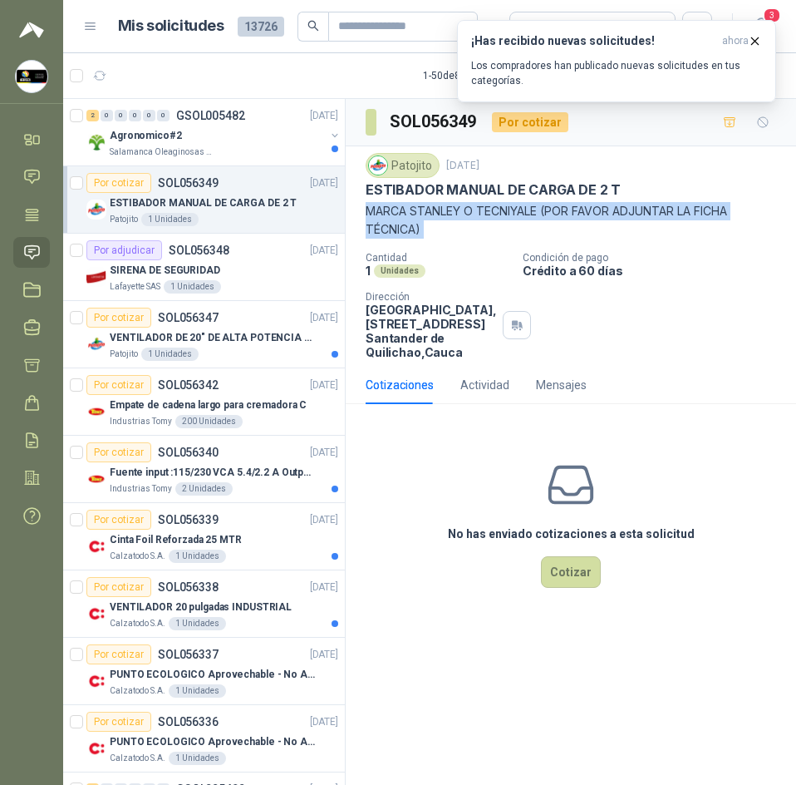
click at [405, 209] on p "MARCA STANLEY O TECNIYALE (POR FAVOR ADJUNTAR LA FICHA TÉCNICA)" at bounding box center [571, 220] width 411 height 37
click at [518, 229] on p "MARCA STANLEY O TECNIYALE (POR FAVOR ADJUNTAR LA FICHA TÉCNICA)" at bounding box center [571, 220] width 411 height 37
drag, startPoint x: 350, startPoint y: 186, endPoint x: 506, endPoint y: 228, distance: 161.7
click at [506, 228] on div "Patojito [DATE] ESTIBADOR MANUAL DE CARGA DE 2 T [PERSON_NAME] O TECNIYALE (POR…" at bounding box center [571, 255] width 451 height 219
copy div "ESTIBADOR MANUAL DE CARGA DE 2 T [PERSON_NAME] O TECNIYALE (POR FAVOR ADJUNTAR …"
